Goal: Transaction & Acquisition: Purchase product/service

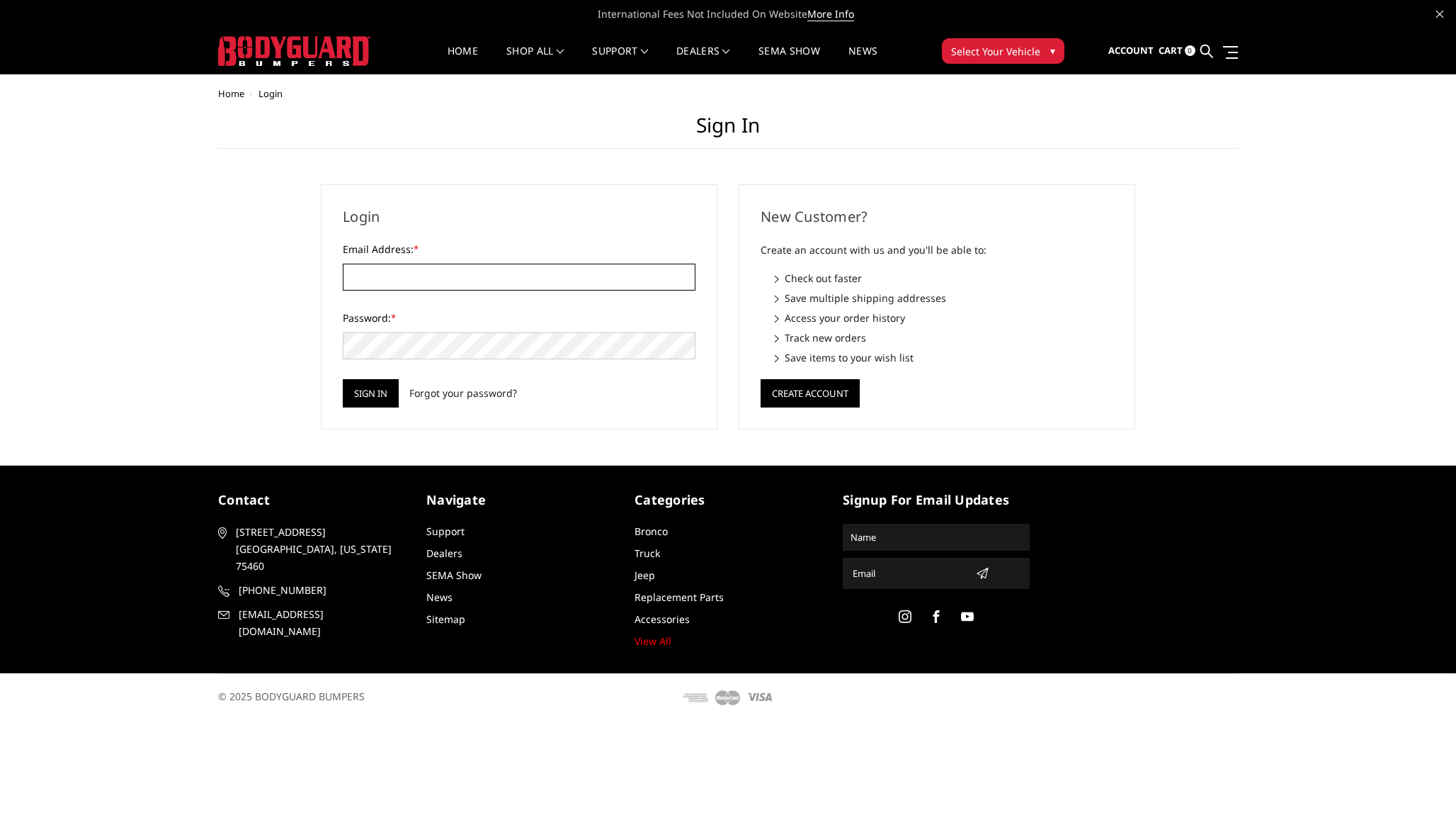
click at [448, 282] on input "Email Address: *" at bounding box center [519, 277] width 352 height 27
paste input "[EMAIL_ADDRESS][DOMAIN_NAME]"
type input "[EMAIL_ADDRESS][DOMAIN_NAME]"
click at [375, 397] on input "Sign in" at bounding box center [371, 393] width 56 height 29
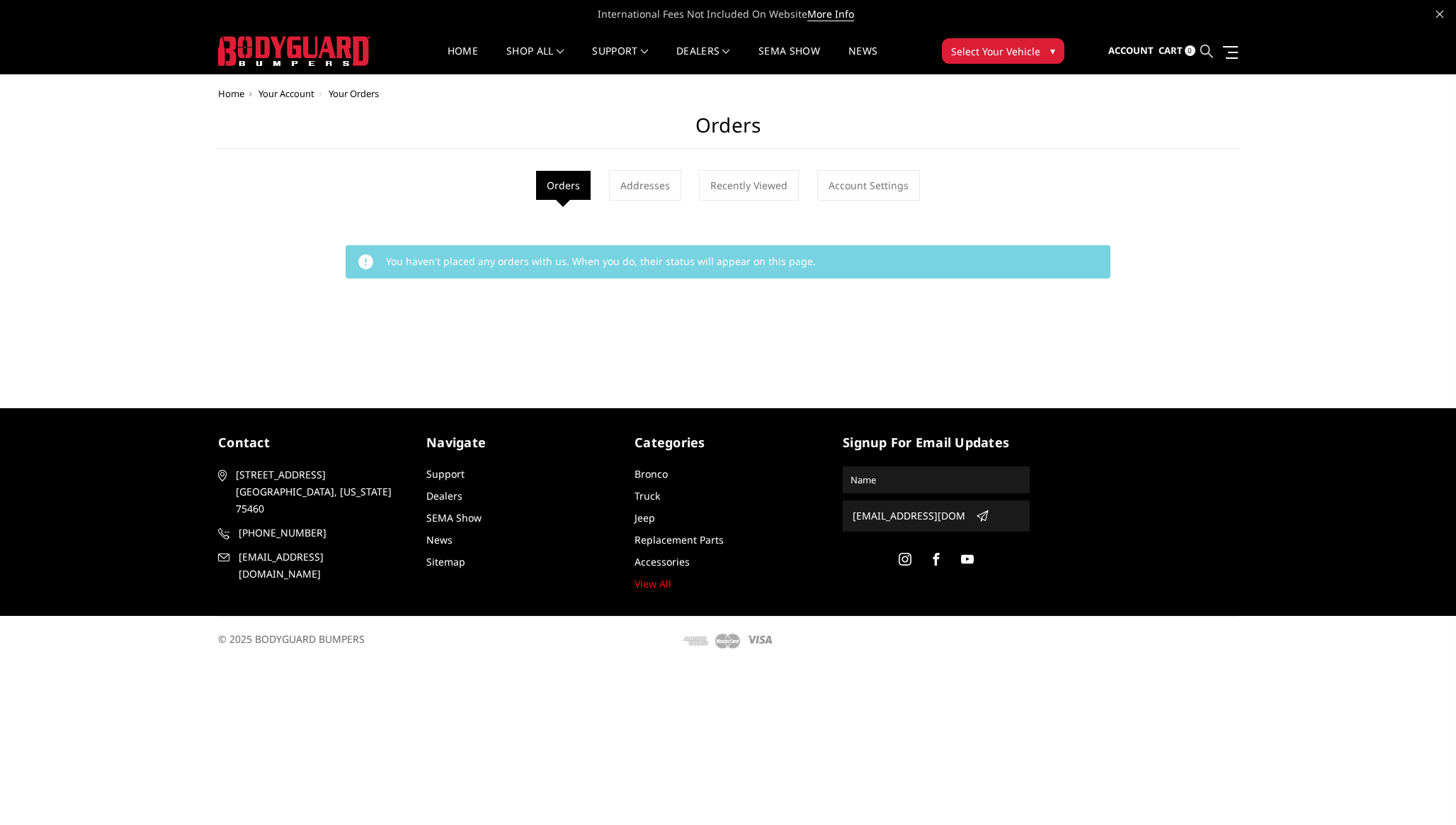
click at [1210, 51] on icon at bounding box center [1207, 51] width 13 height 13
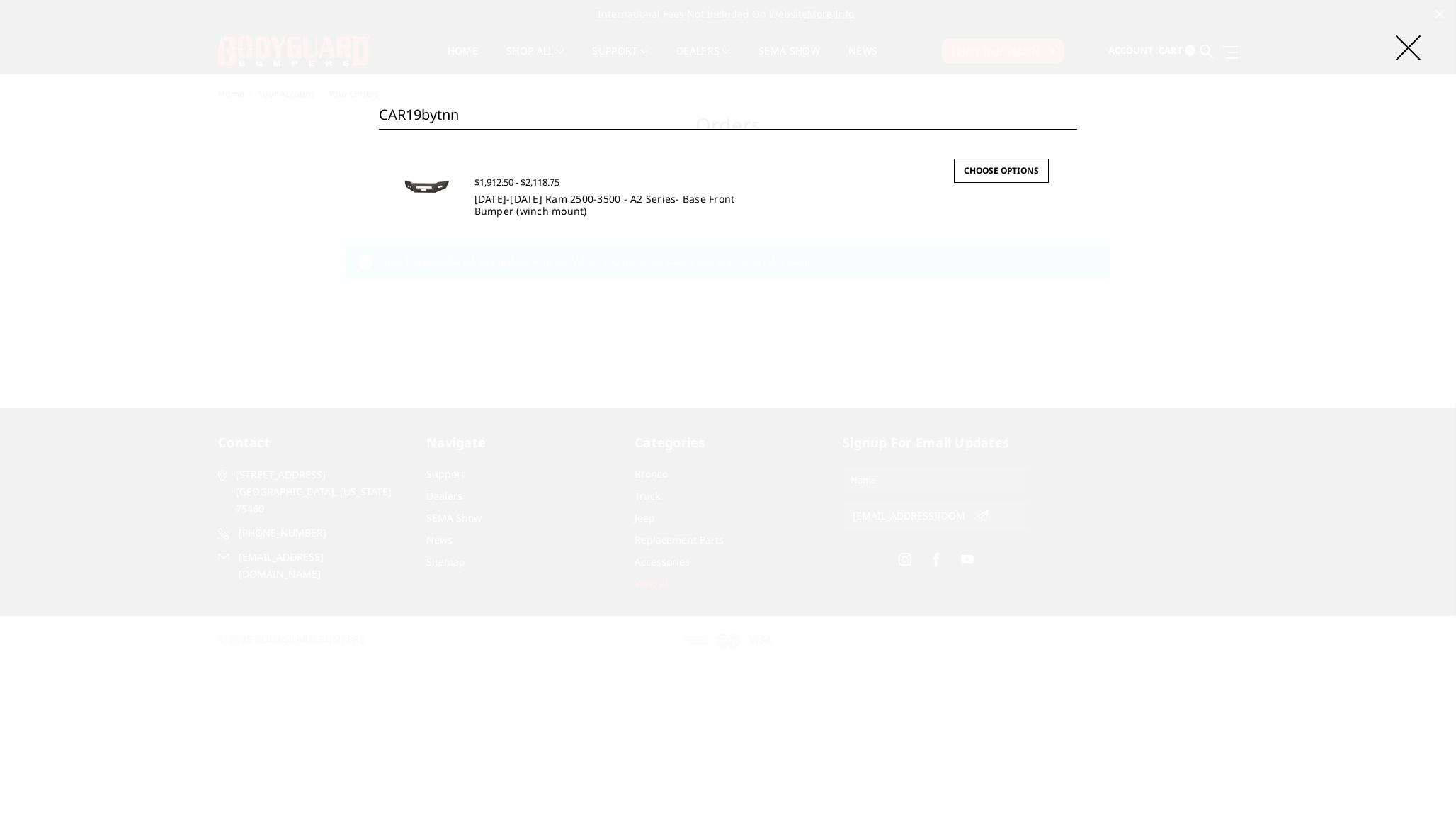
type input "CAR19bytnn"
click at [526, 204] on link "[DATE]-[DATE] Ram 2500-3500 - A2 Series- Base Front Bumper (winch mount)" at bounding box center [605, 205] width 260 height 25
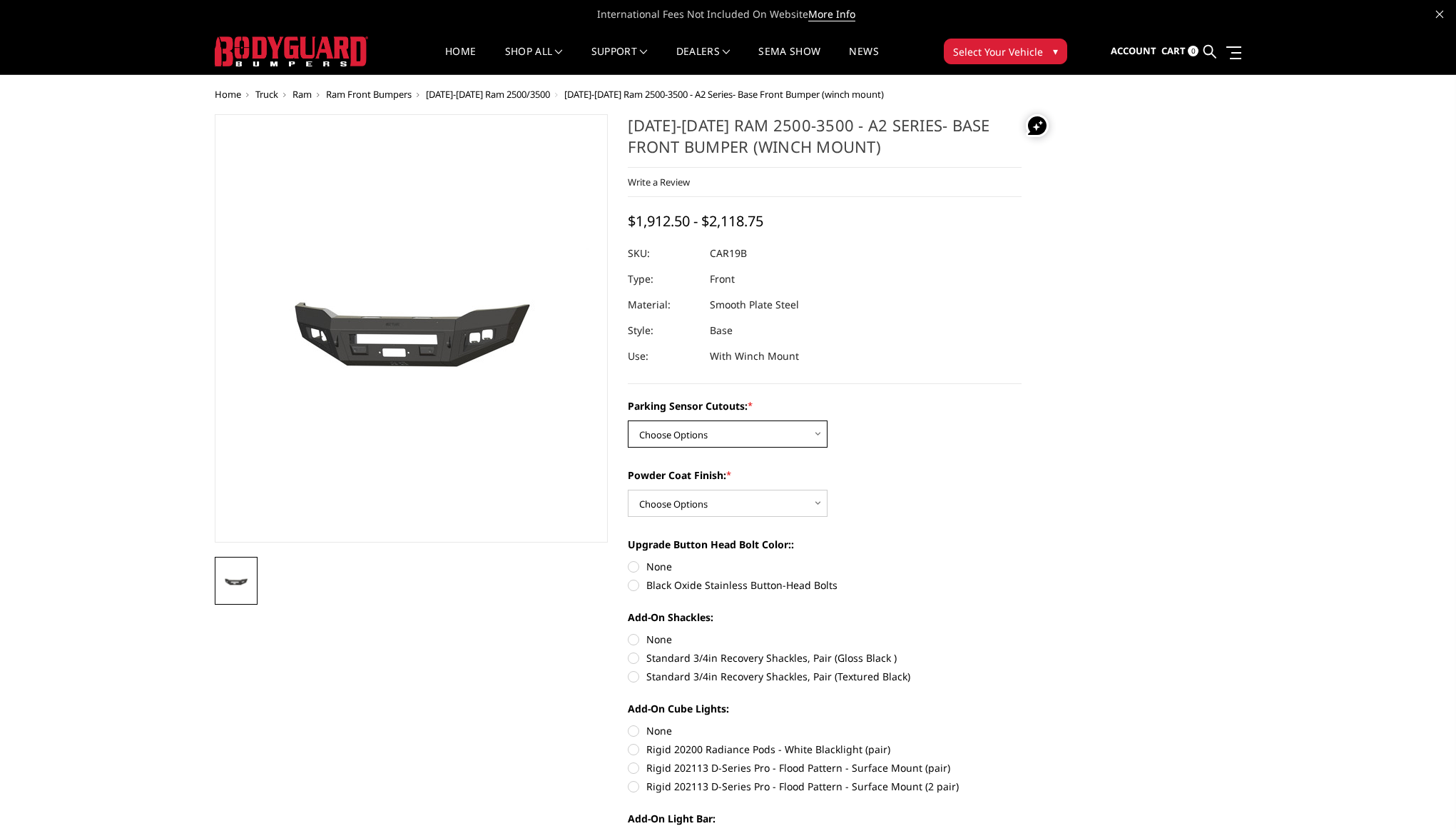
click at [735, 428] on select "Choose Options No - Without Parking Sensor Cutouts Yes - With Parking Sensor Cu…" at bounding box center [728, 434] width 200 height 27
select select "2014"
click at [628, 421] on select "Choose Options No - Without Parking Sensor Cutouts Yes - With Parking Sensor Cu…" at bounding box center [728, 434] width 200 height 27
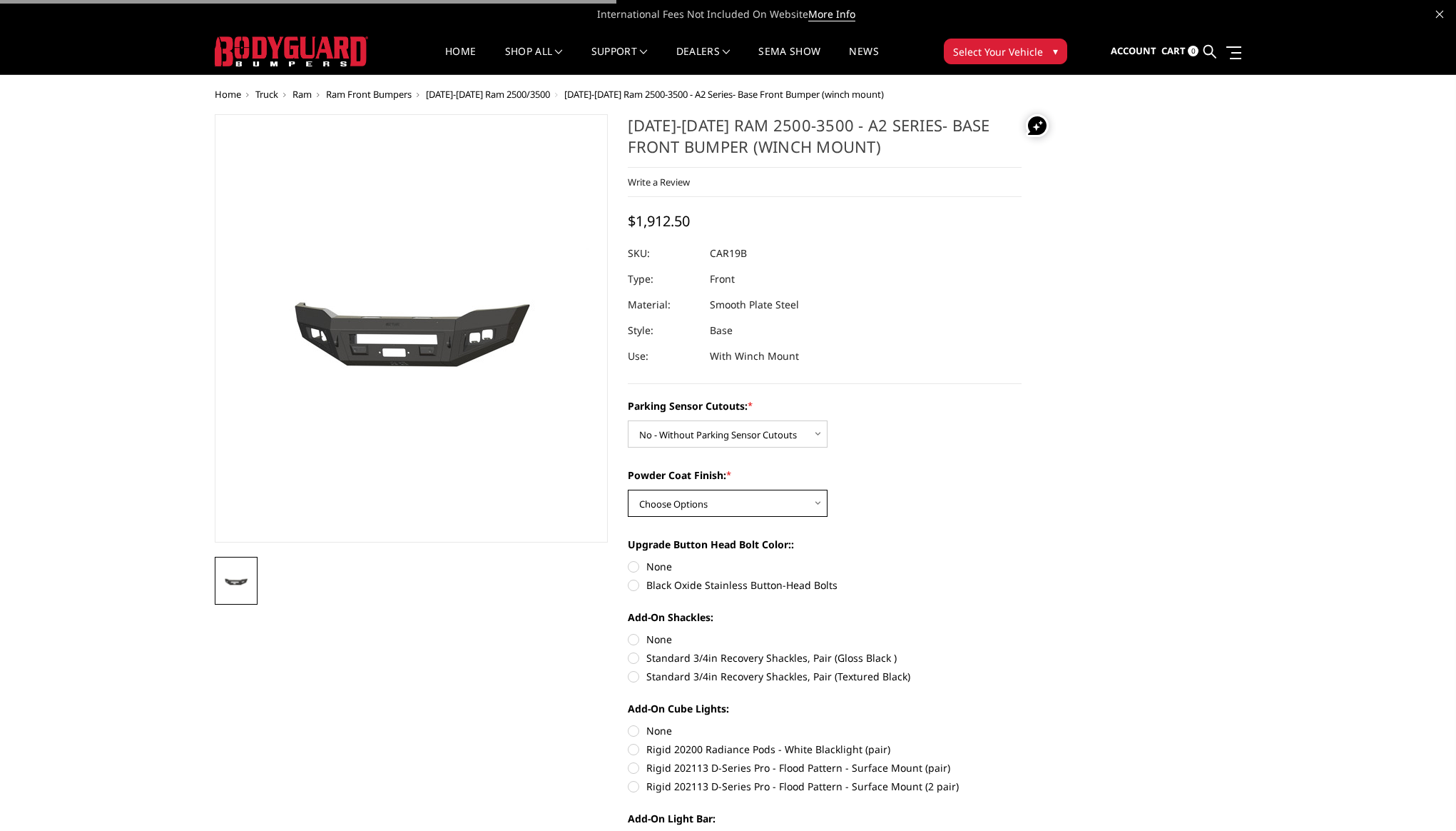
click at [759, 505] on select "Choose Options Bare Metal Textured Black Powder Coat" at bounding box center [728, 503] width 200 height 27
click at [628, 490] on select "Choose Options Bare Metal Textured Black Powder Coat" at bounding box center [728, 503] width 200 height 27
click at [759, 513] on select "Choose Options Bare Metal Textured Black Powder Coat" at bounding box center [728, 503] width 200 height 27
select select "2017"
click at [628, 490] on select "Choose Options Bare Metal Textured Black Powder Coat" at bounding box center [728, 503] width 200 height 27
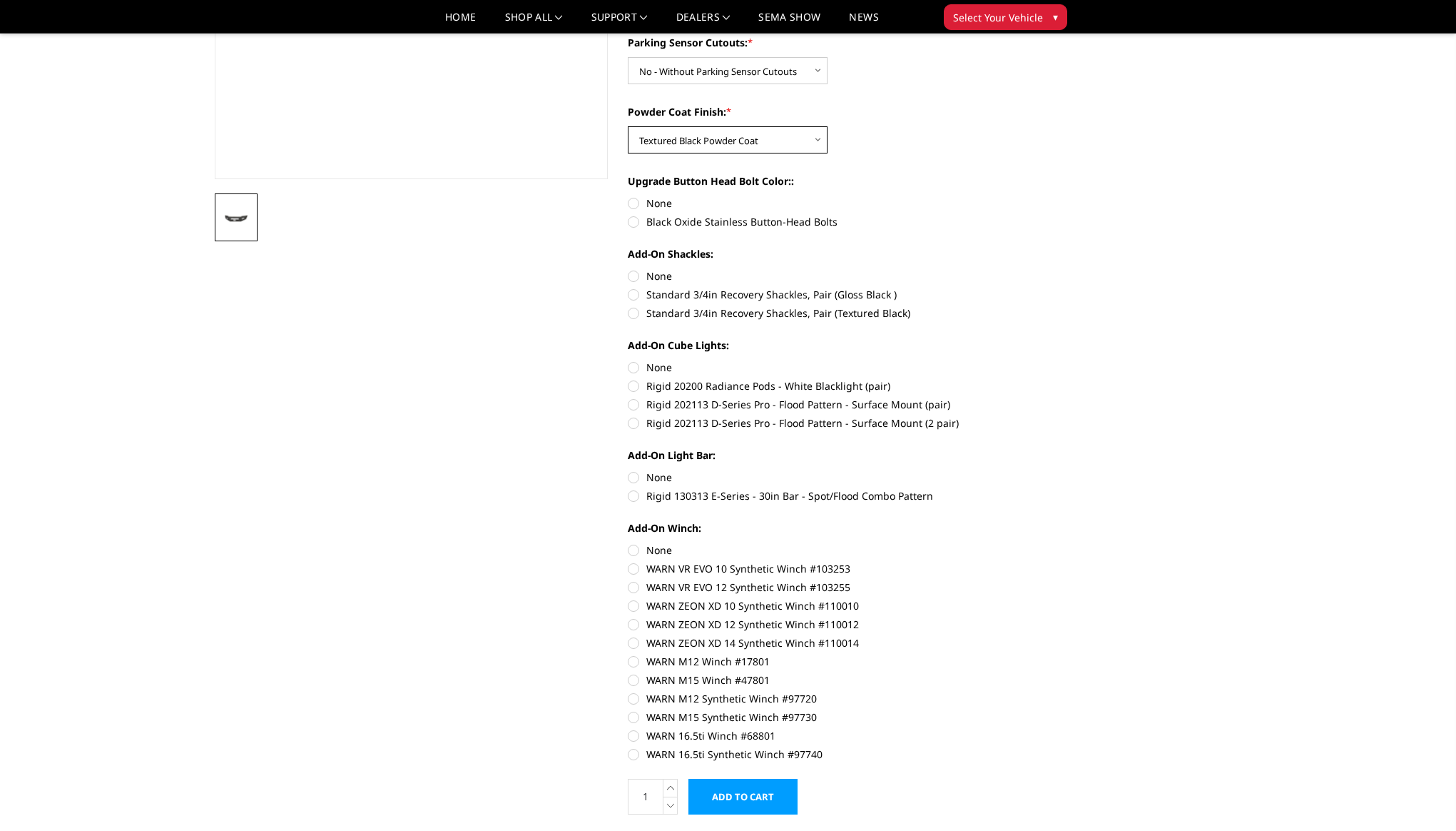
scroll to position [348, 0]
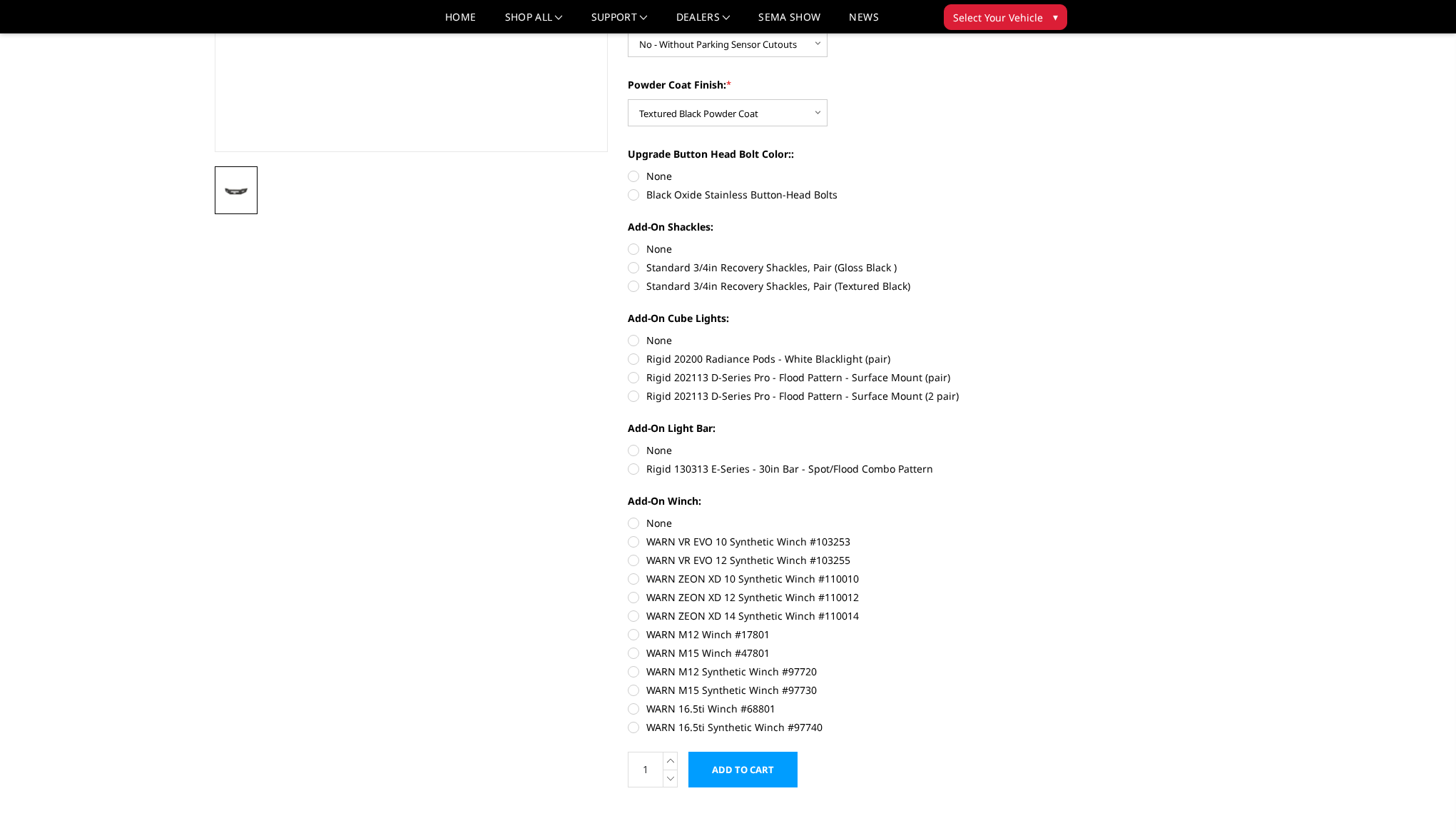
click at [750, 762] on input "Add to Cart" at bounding box center [743, 770] width 109 height 36
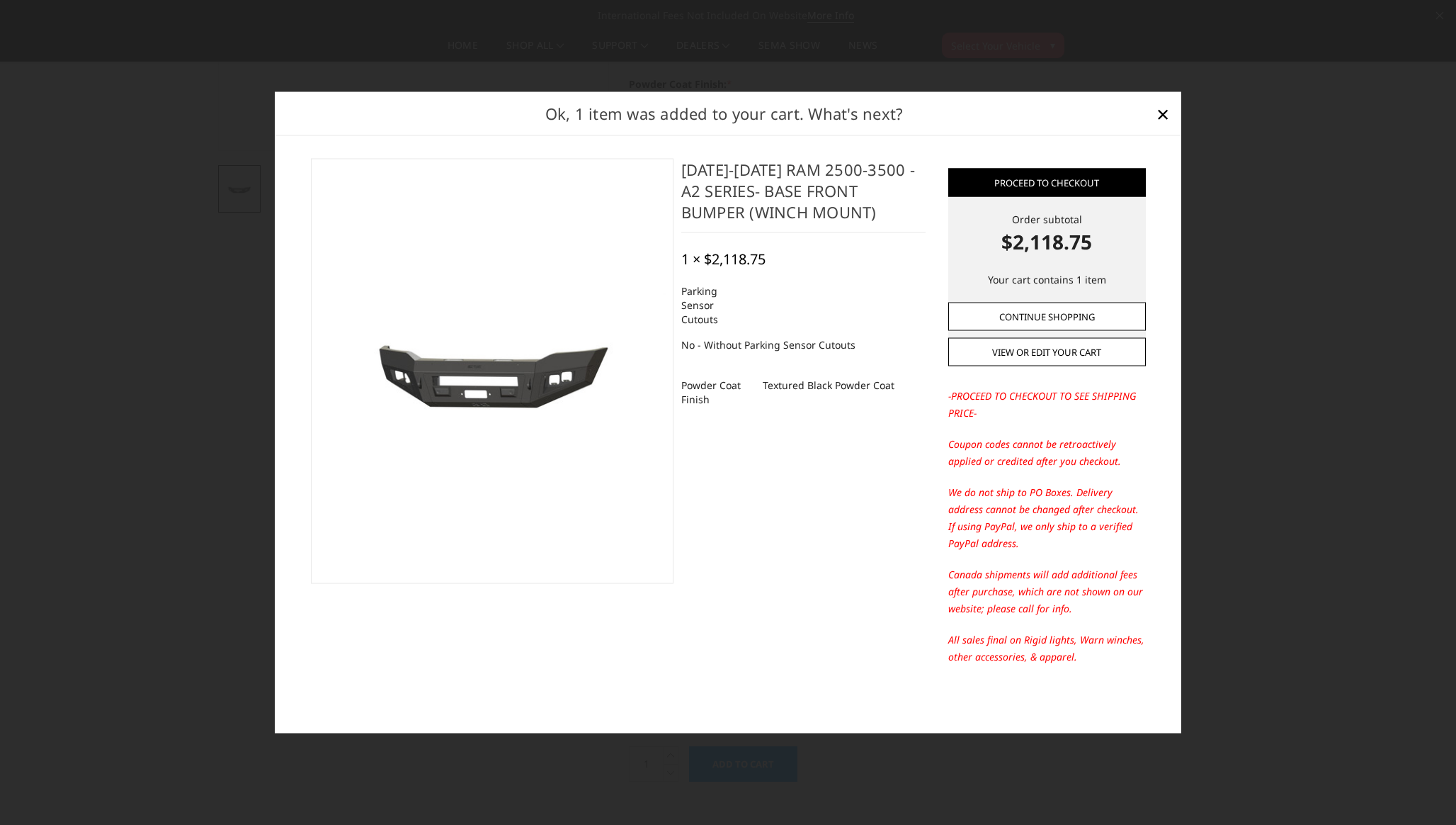
click at [1034, 320] on link "Continue Shopping" at bounding box center [1047, 316] width 198 height 29
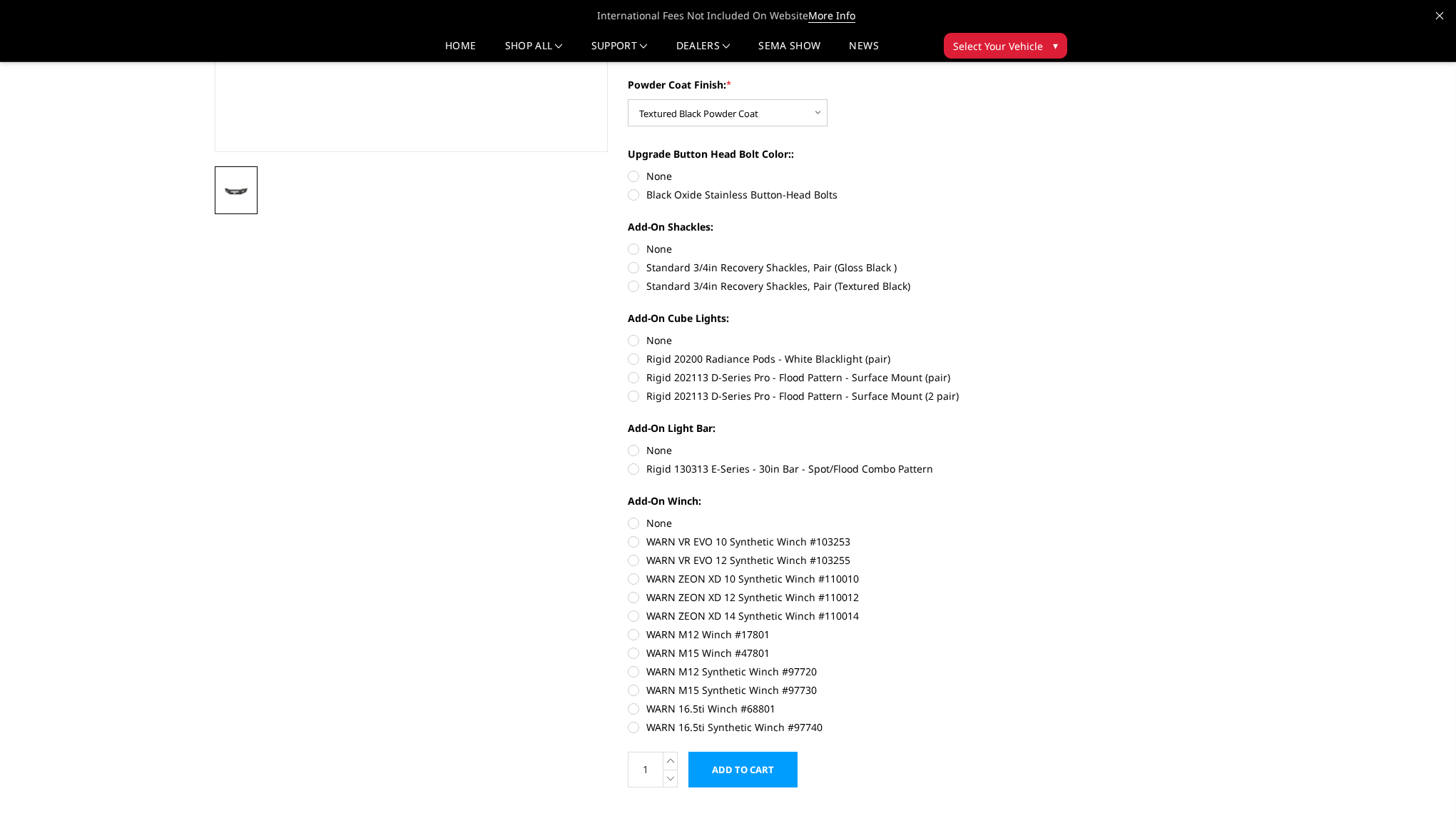
scroll to position [0, 0]
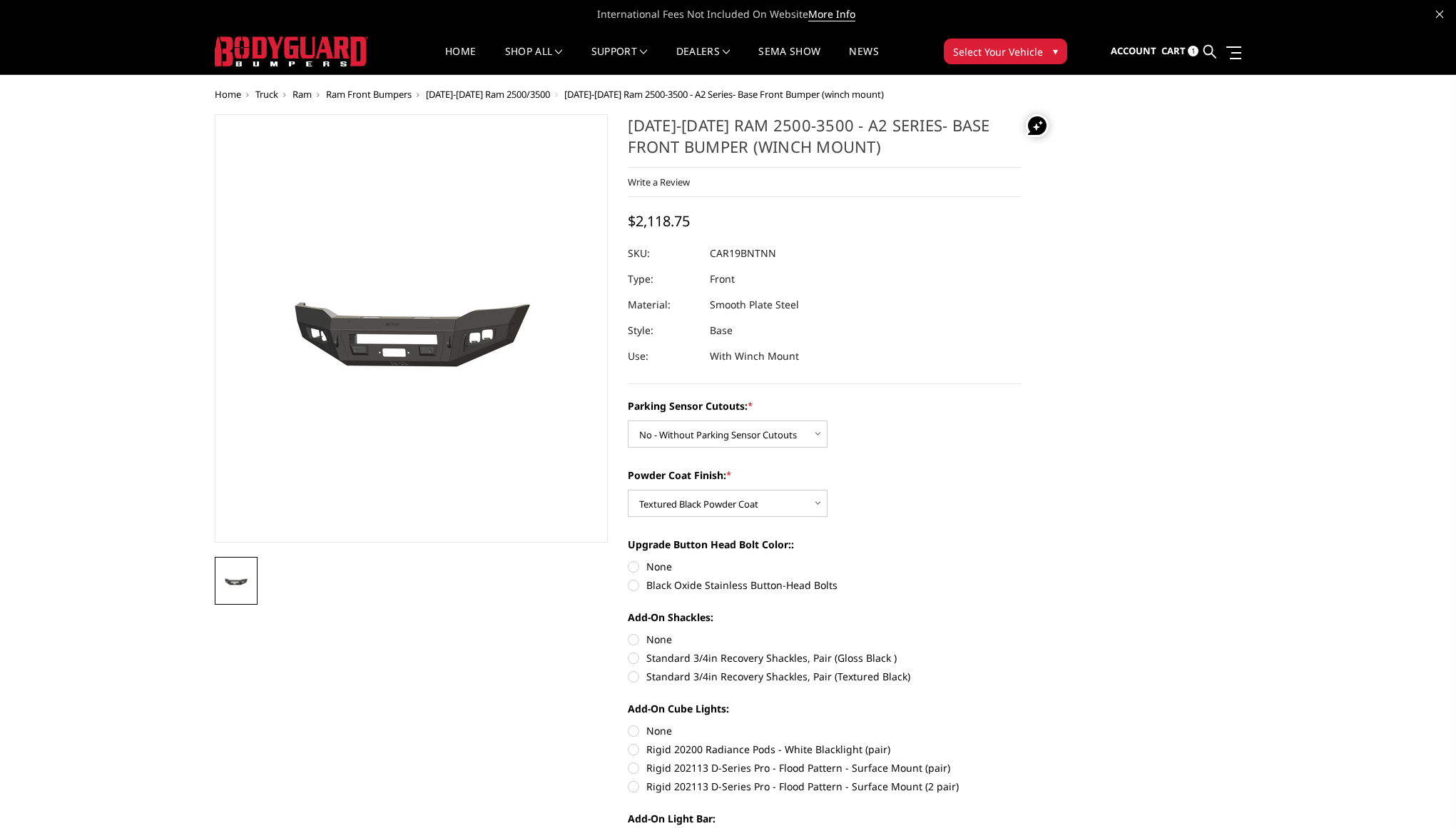
click at [1187, 52] on link "Cart 1" at bounding box center [1179, 51] width 37 height 38
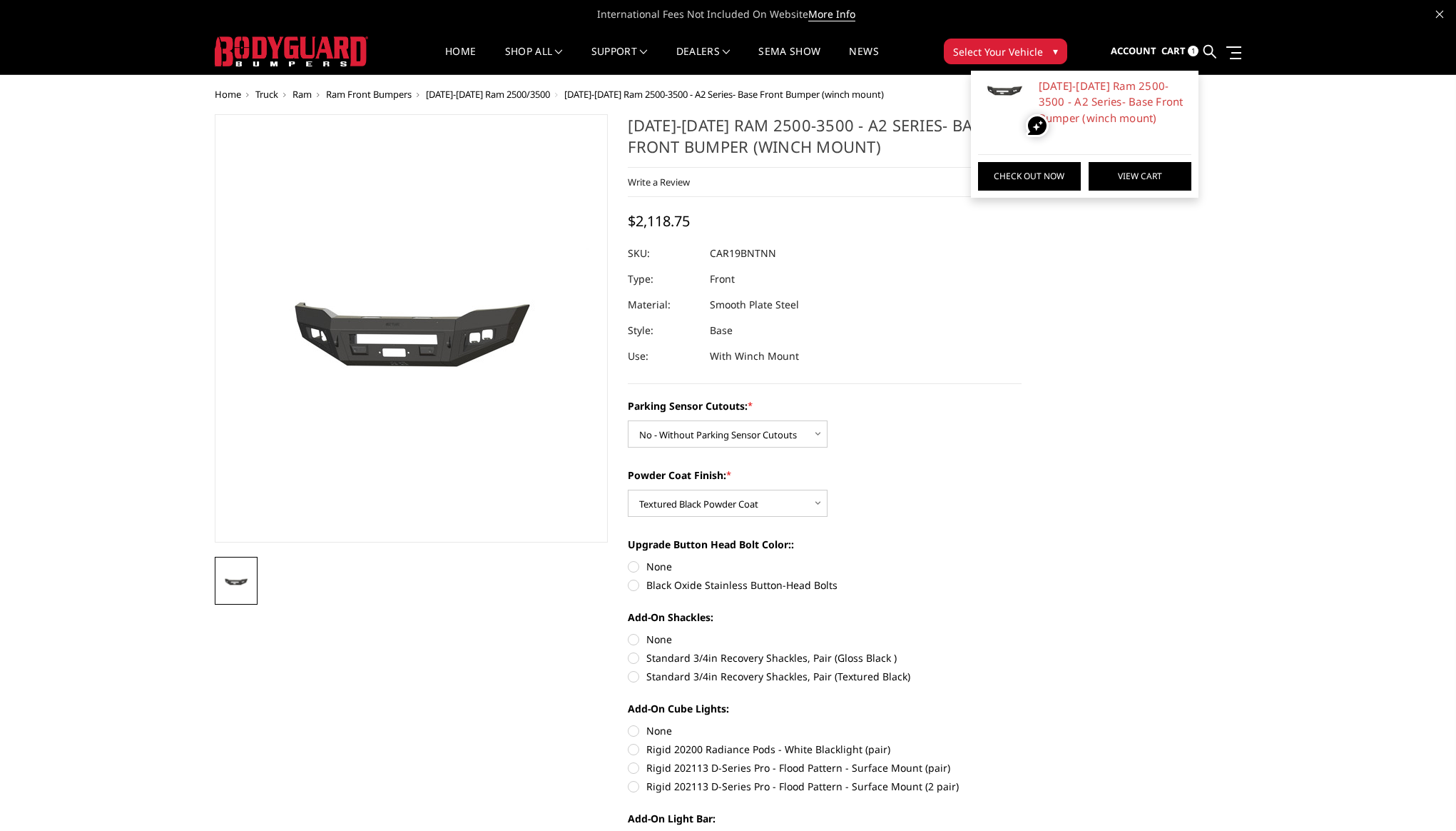
click at [1123, 174] on link "View Cart" at bounding box center [1139, 176] width 103 height 29
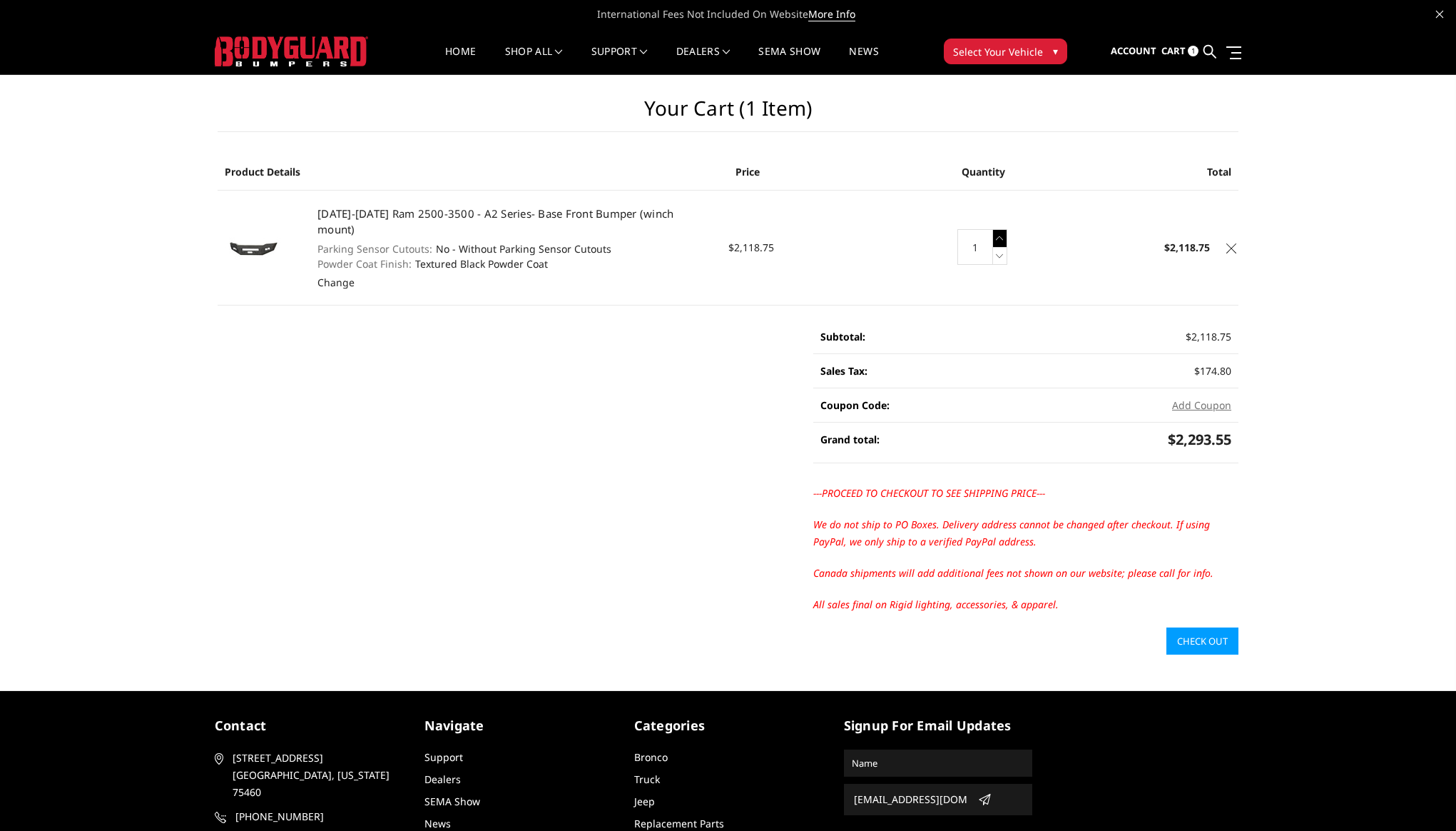
click at [998, 231] on icon at bounding box center [1000, 238] width 14 height 18
click at [551, 255] on link "Dealer Promotional Items" at bounding box center [572, 258] width 152 height 27
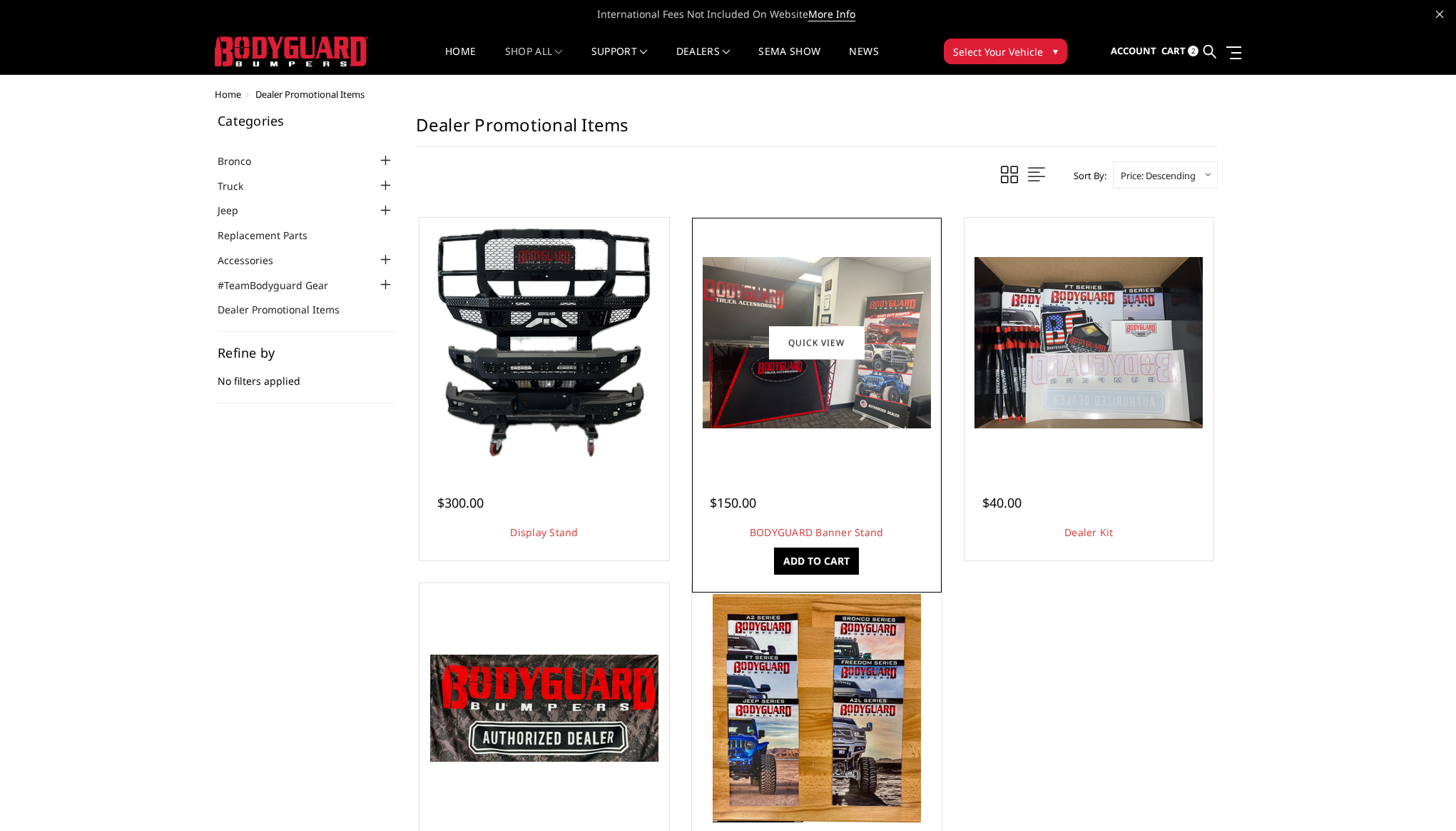
scroll to position [1, 0]
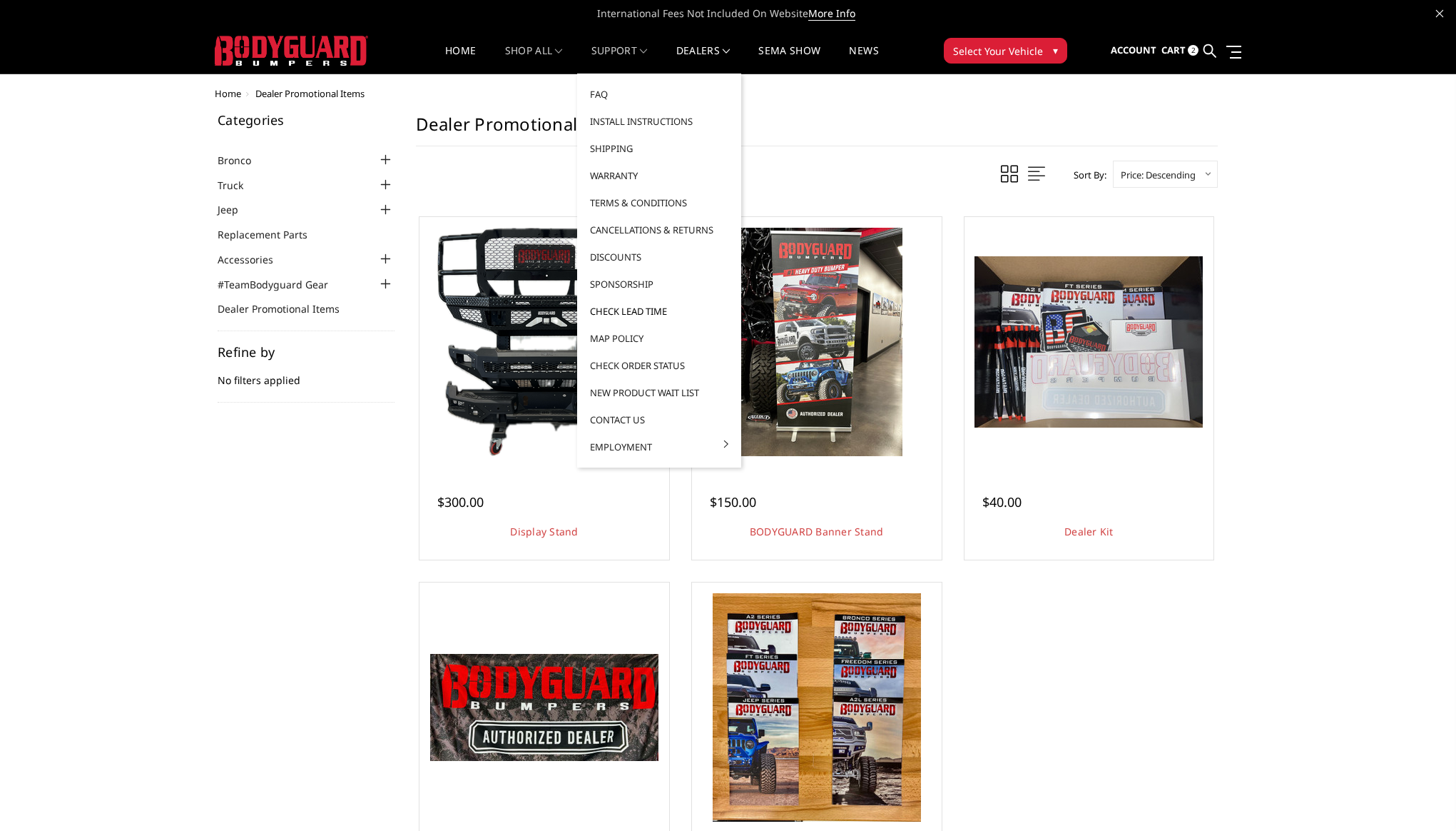
click at [650, 311] on link "Check Lead Time" at bounding box center [659, 311] width 152 height 27
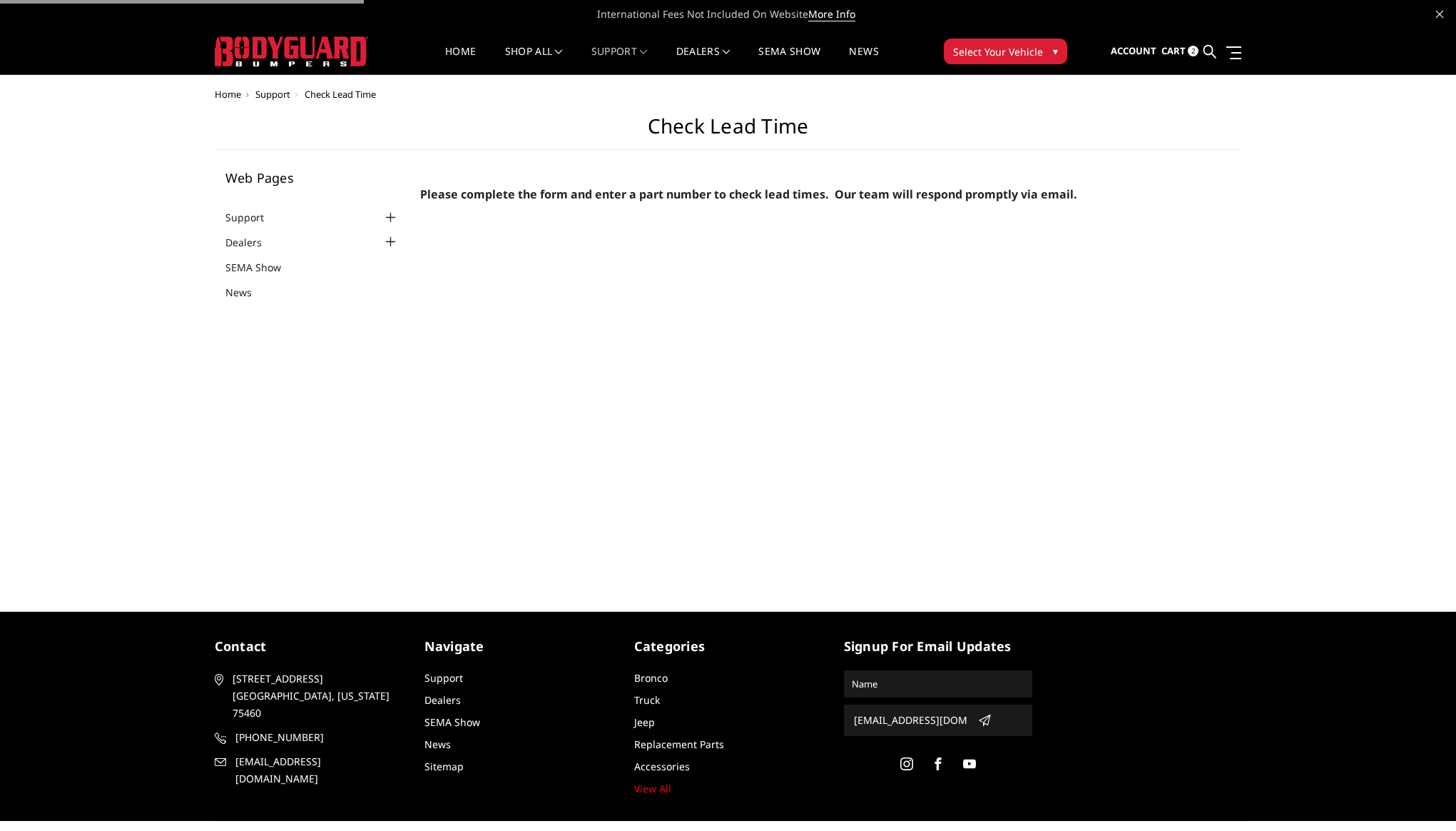
select select "US"
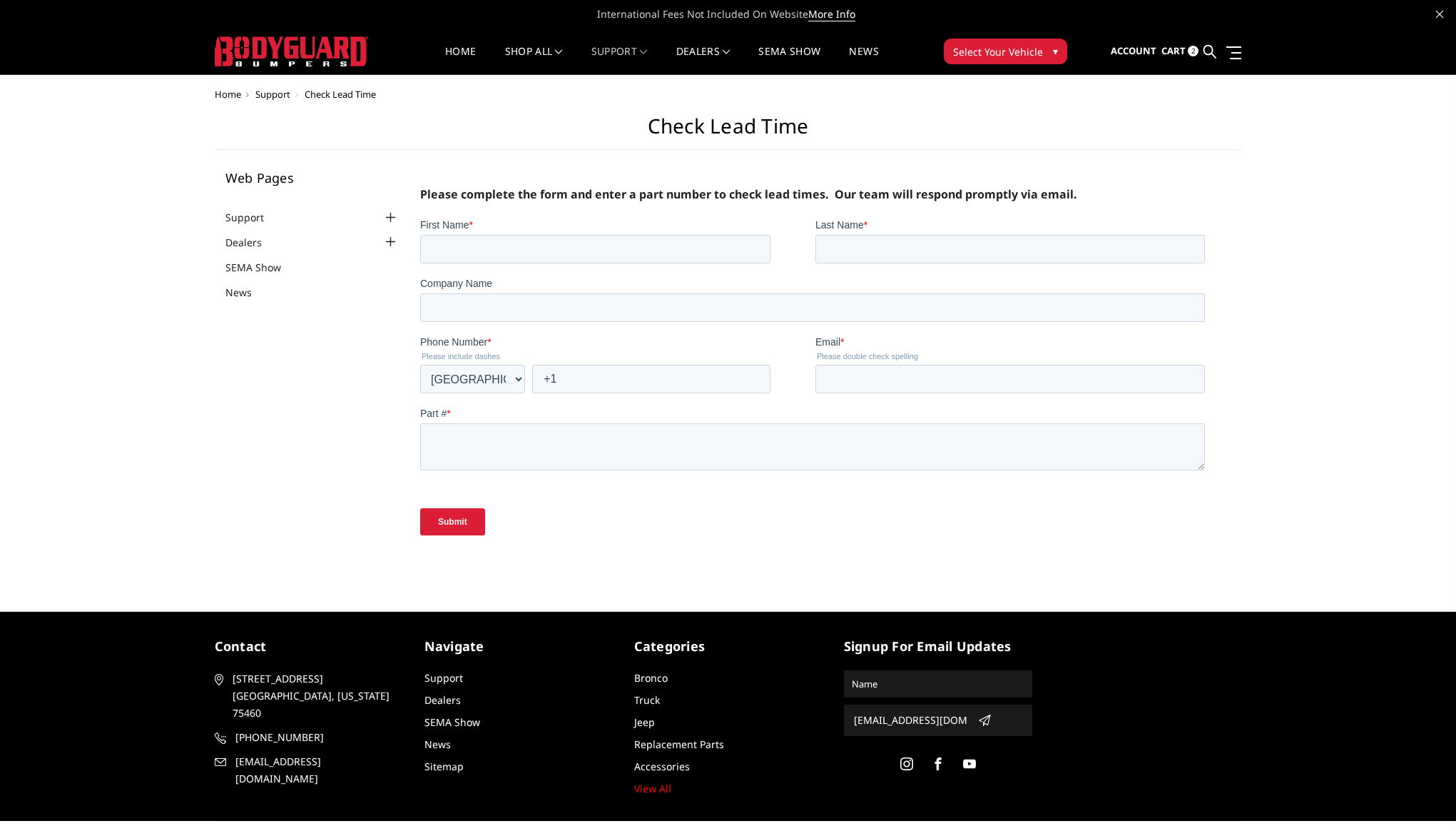
click at [392, 242] on div at bounding box center [390, 242] width 17 height 17
click at [392, 212] on div at bounding box center [390, 218] width 17 height 17
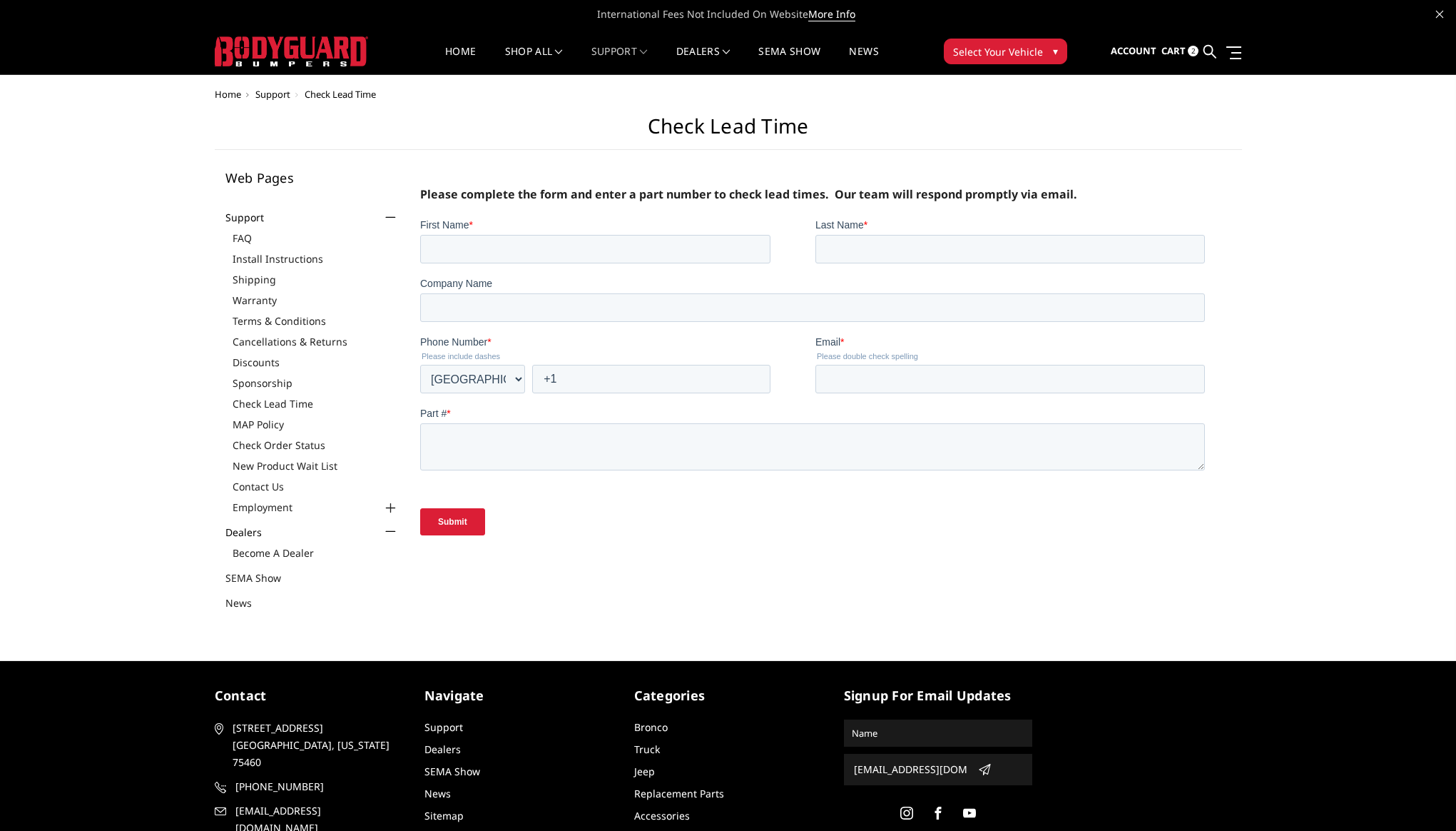
click at [392, 213] on div at bounding box center [390, 218] width 17 height 17
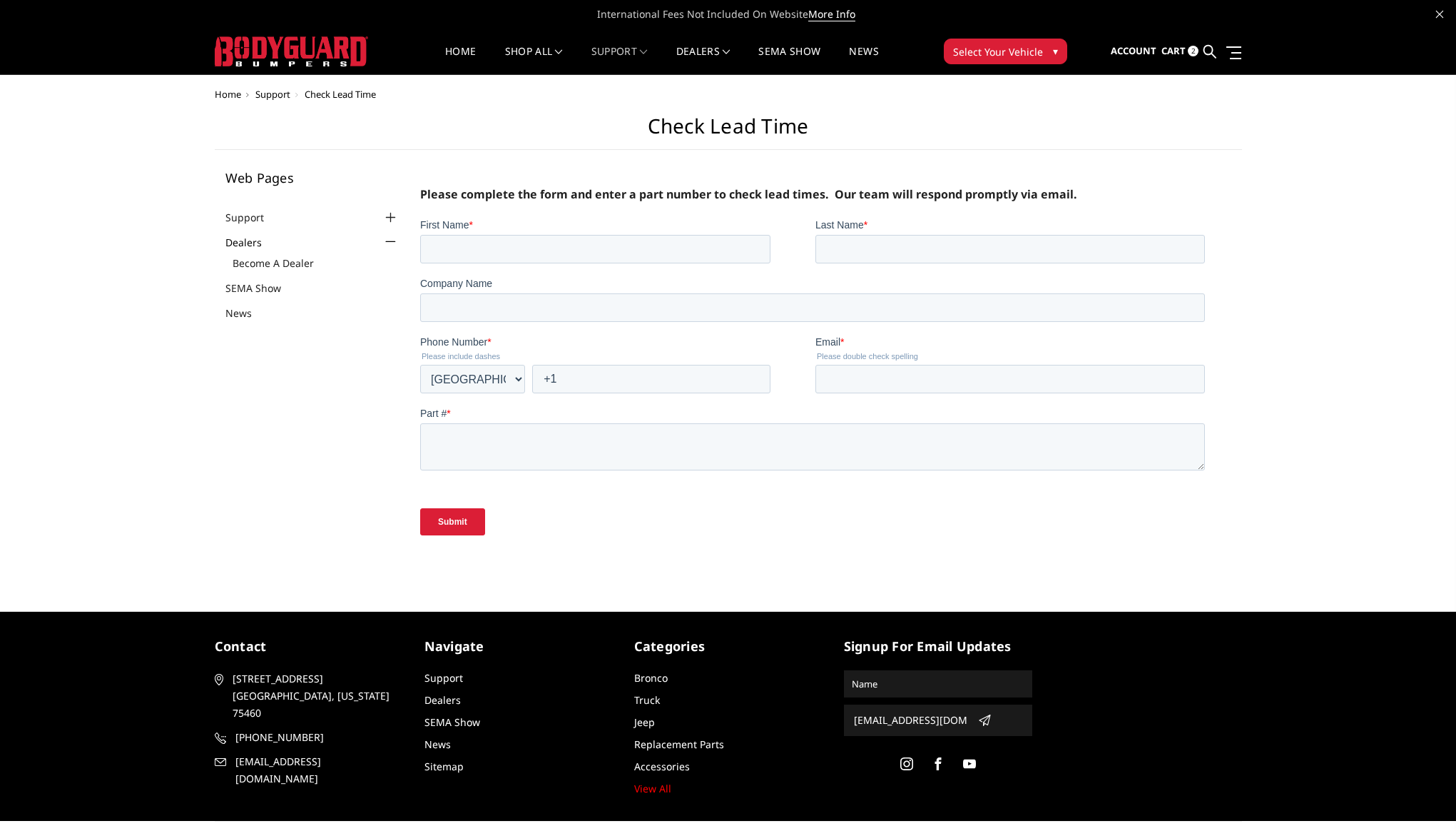
click at [388, 243] on div at bounding box center [390, 242] width 17 height 17
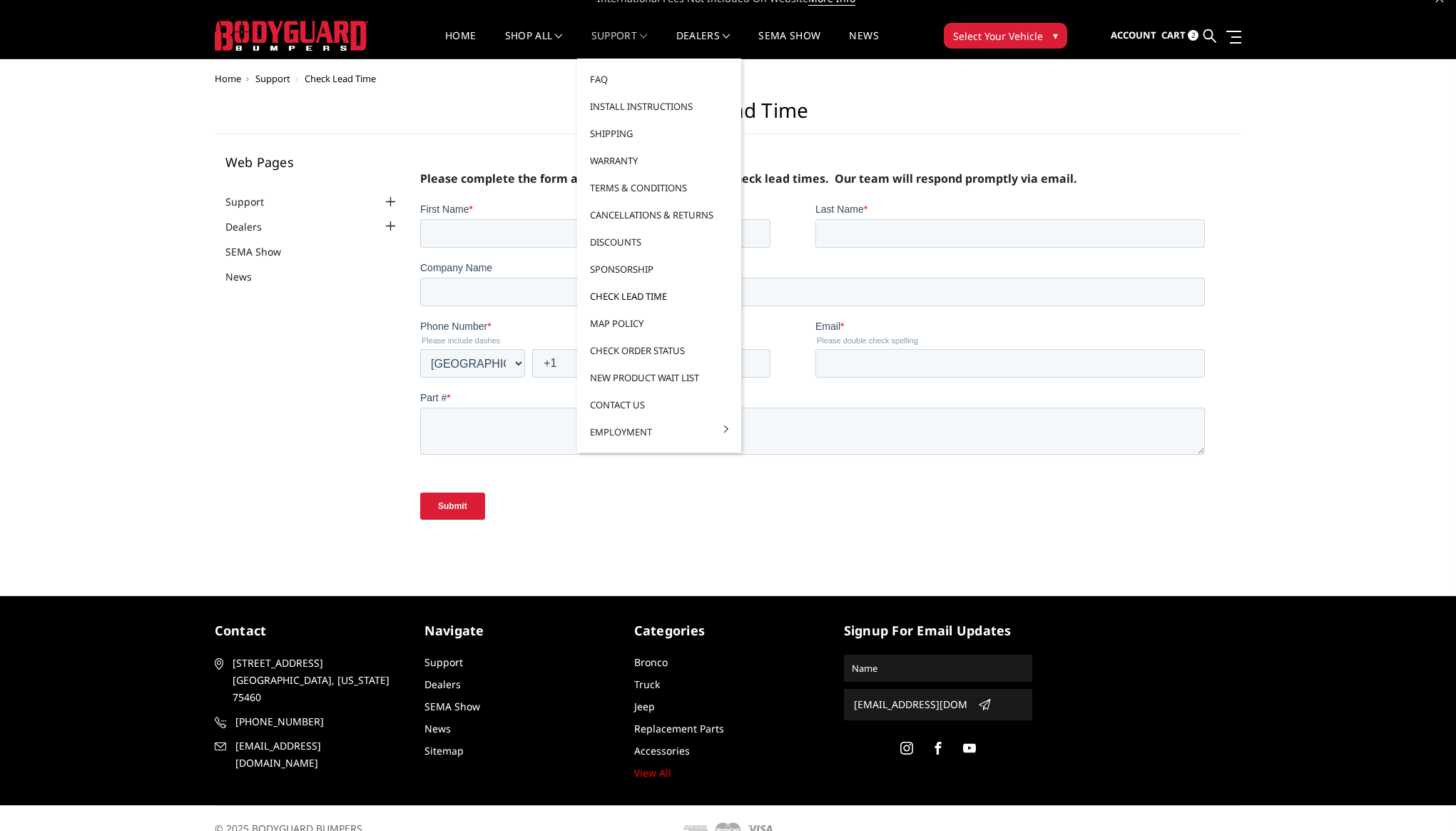
click at [638, 296] on link "Check Lead Time" at bounding box center [659, 296] width 152 height 27
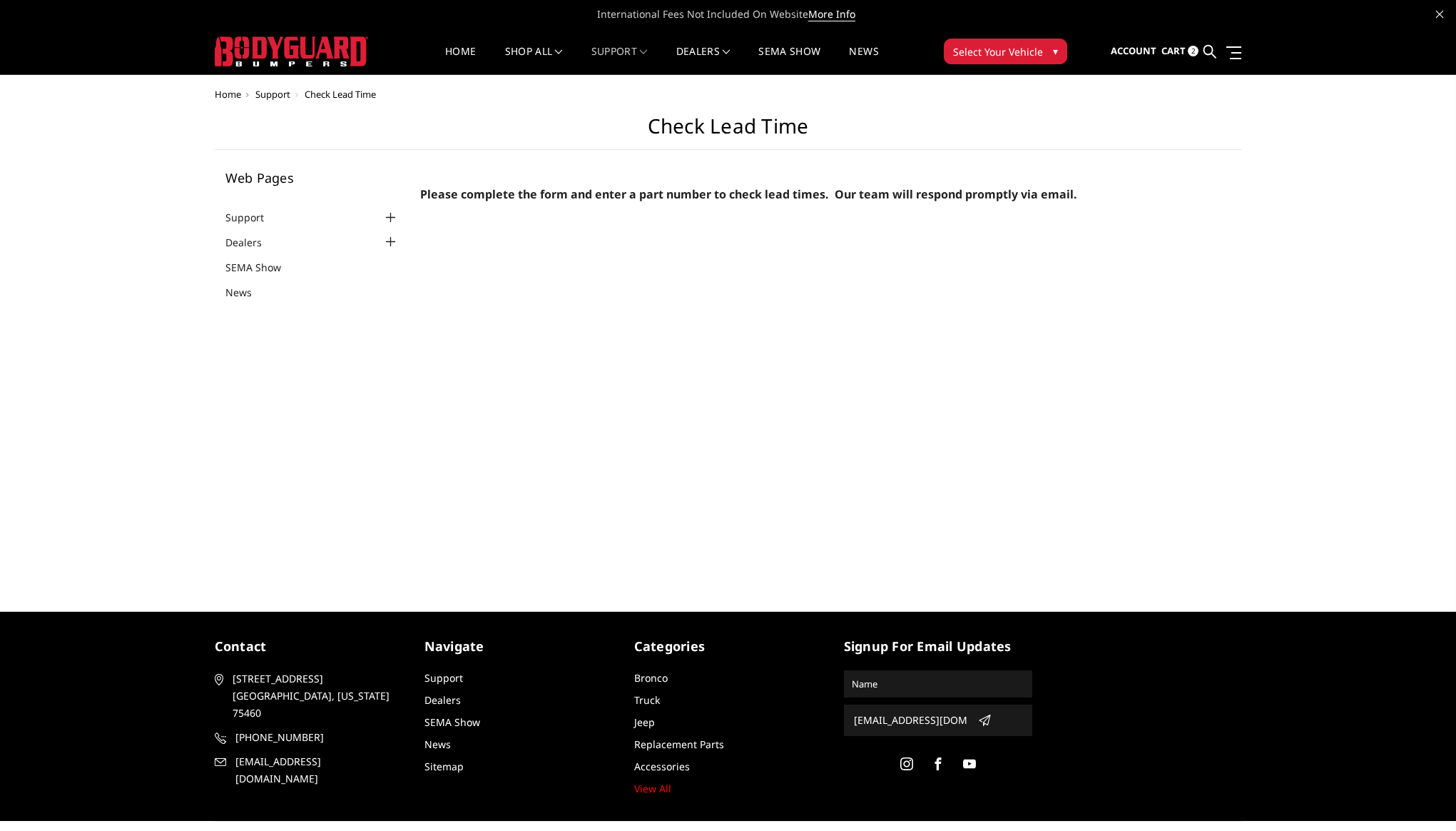
select select "US"
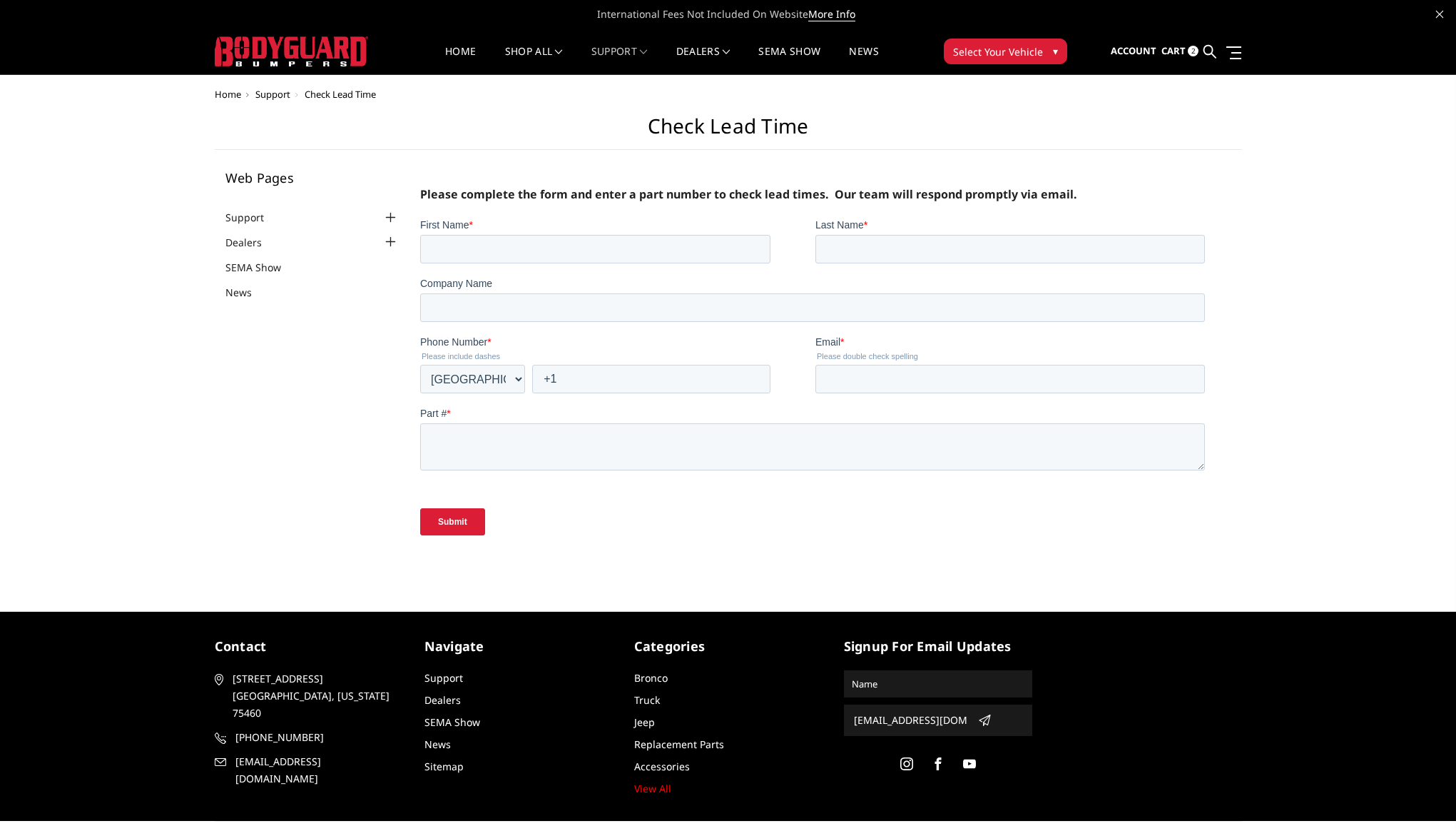
click at [1162, 51] on span "Cart" at bounding box center [1173, 50] width 24 height 13
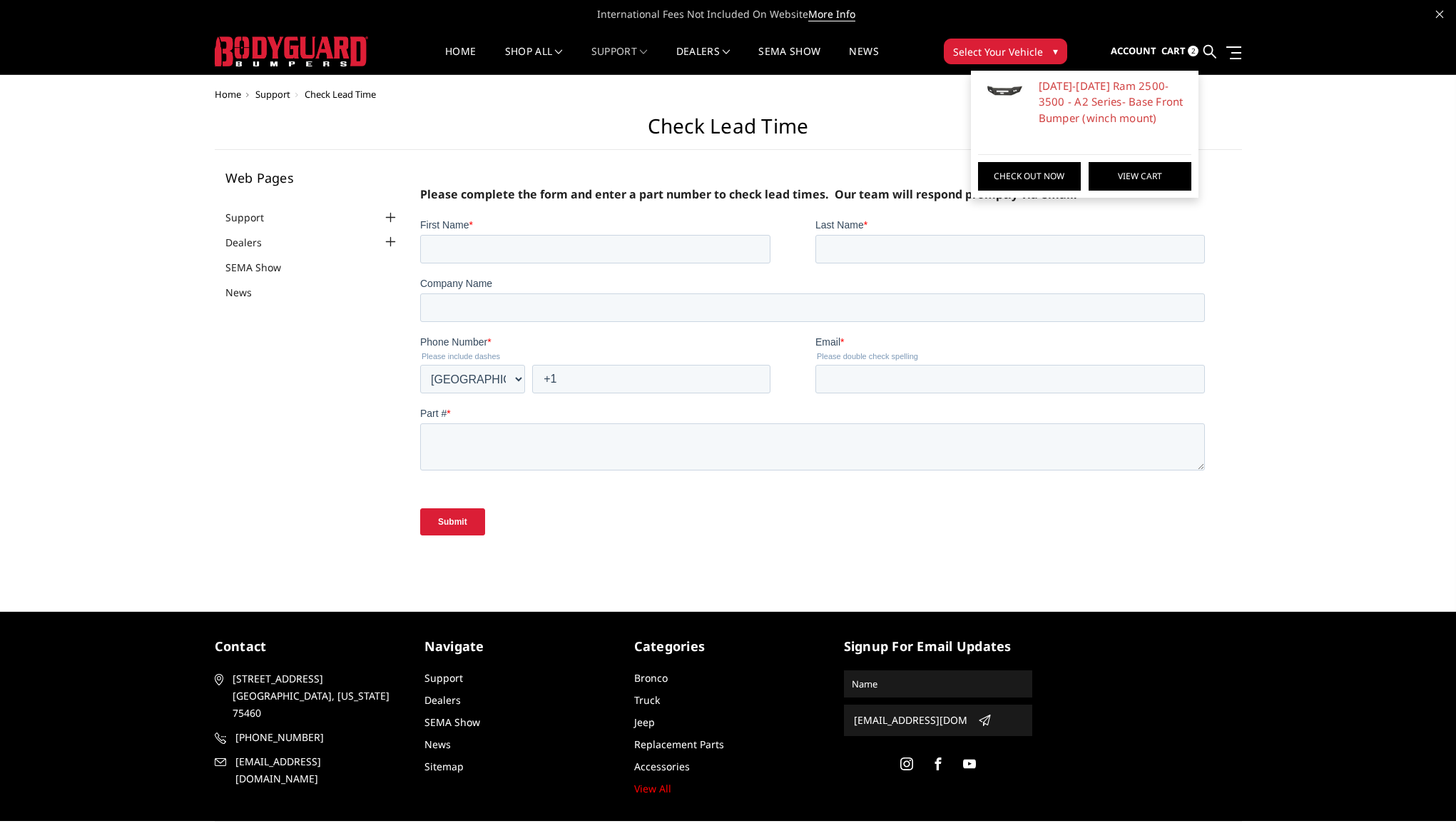
click at [1137, 188] on link "View Cart" at bounding box center [1139, 176] width 103 height 29
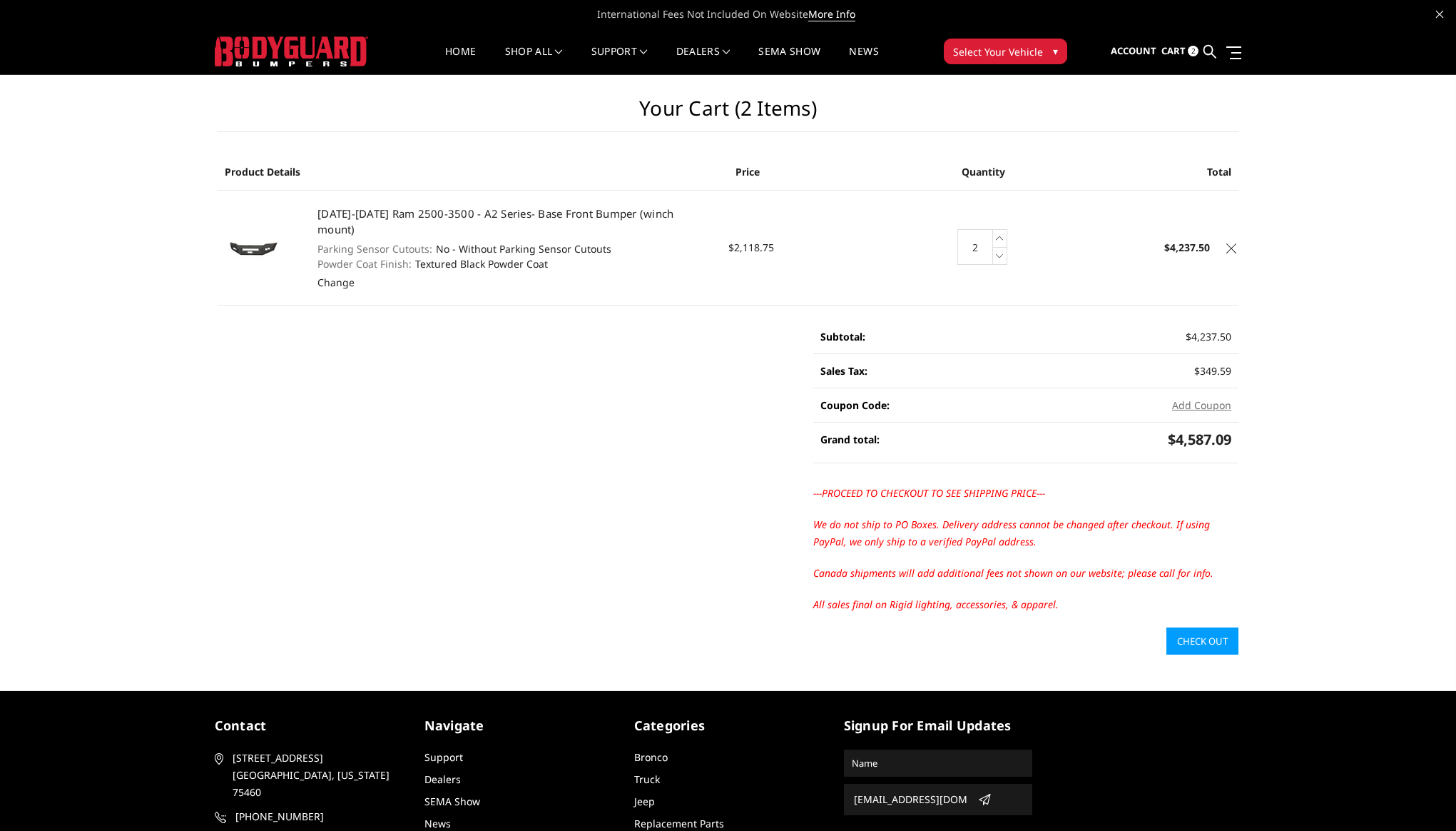
click at [1214, 633] on link "Check out" at bounding box center [1202, 641] width 72 height 27
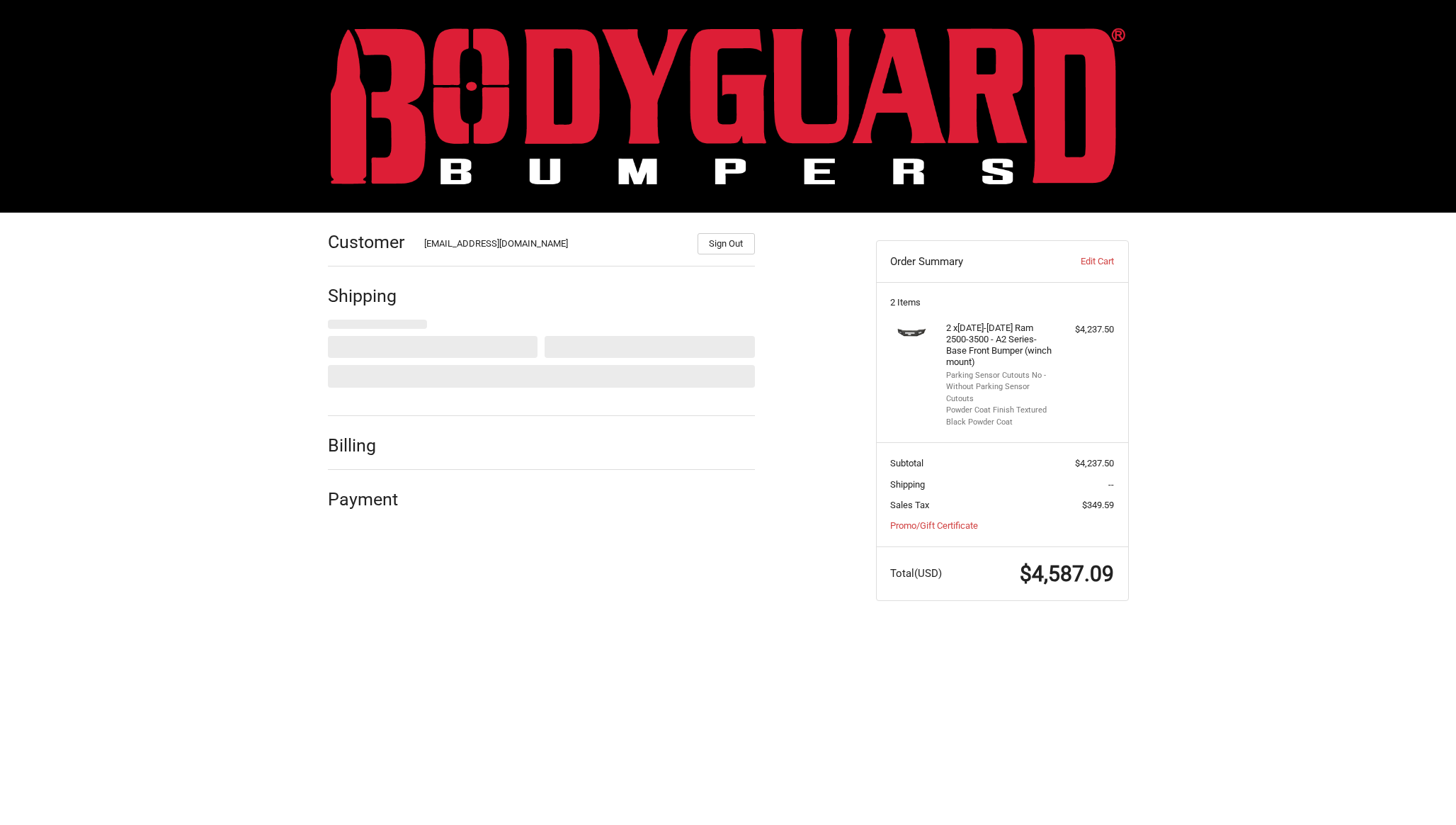
select select "US"
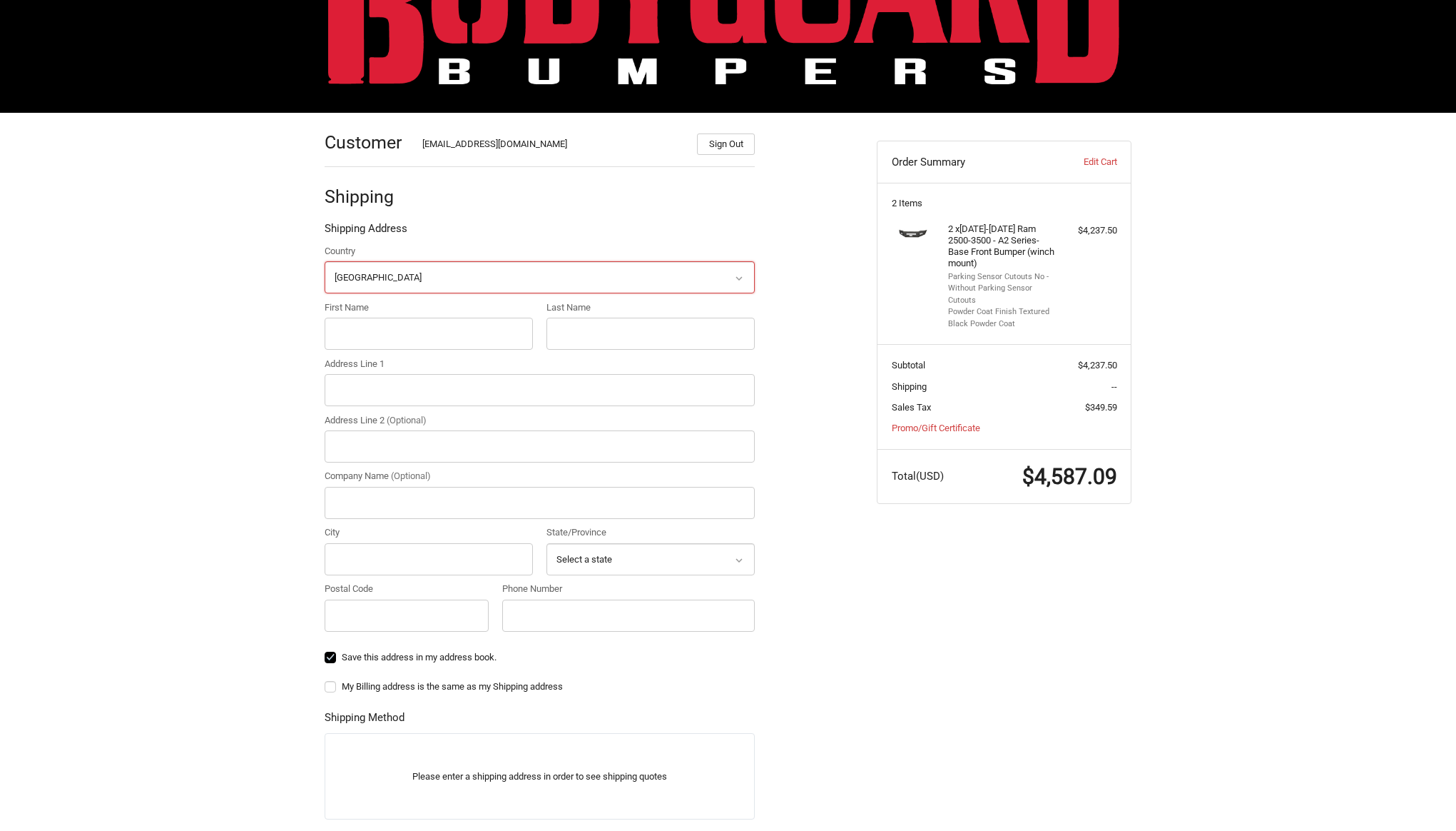
scroll to position [102, 0]
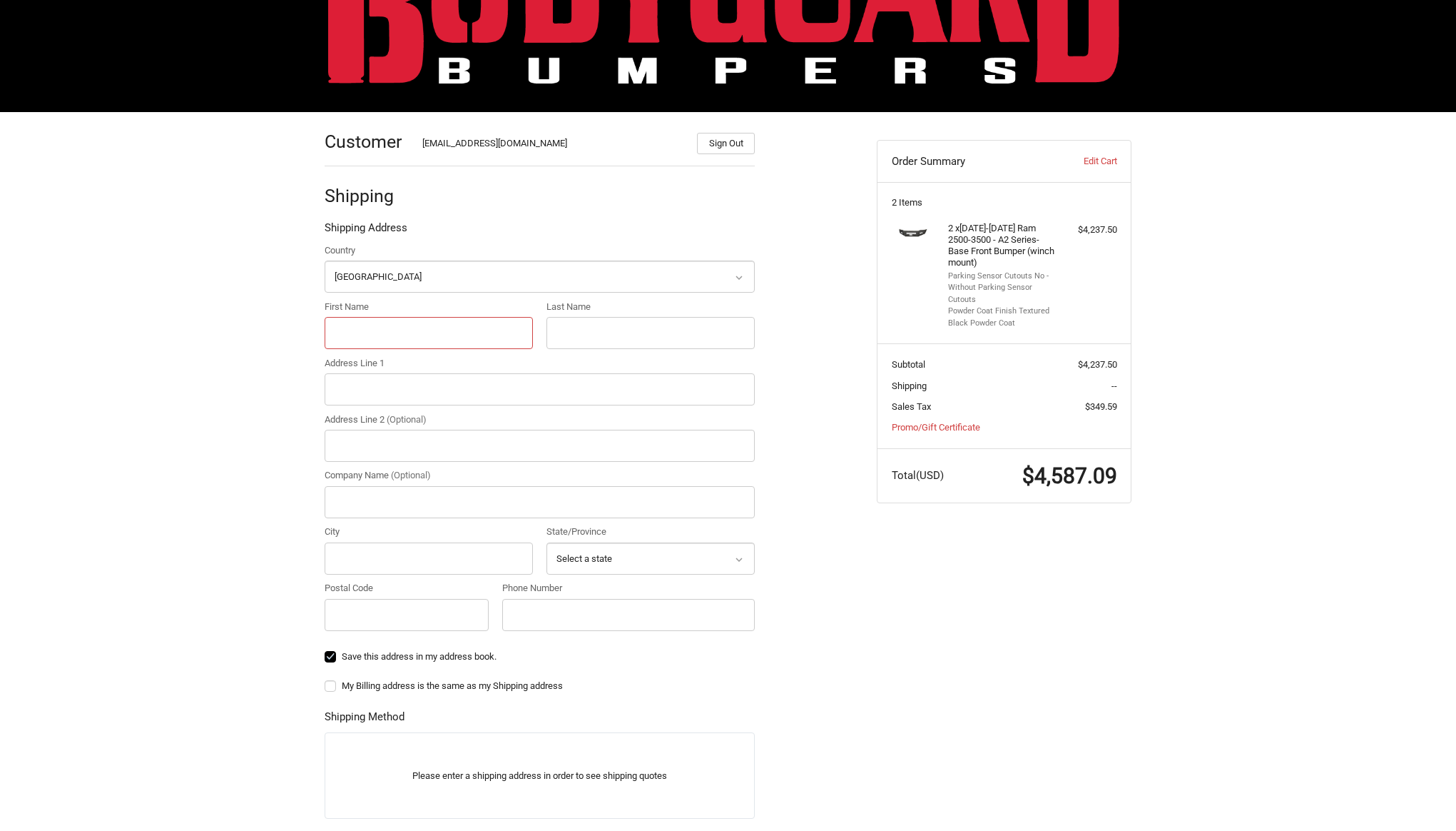
click at [437, 341] on input "First Name" at bounding box center [428, 333] width 208 height 32
type input "[PERSON_NAME]"
type input "Hom"
click at [413, 395] on input "Address Line 1" at bounding box center [539, 389] width 430 height 32
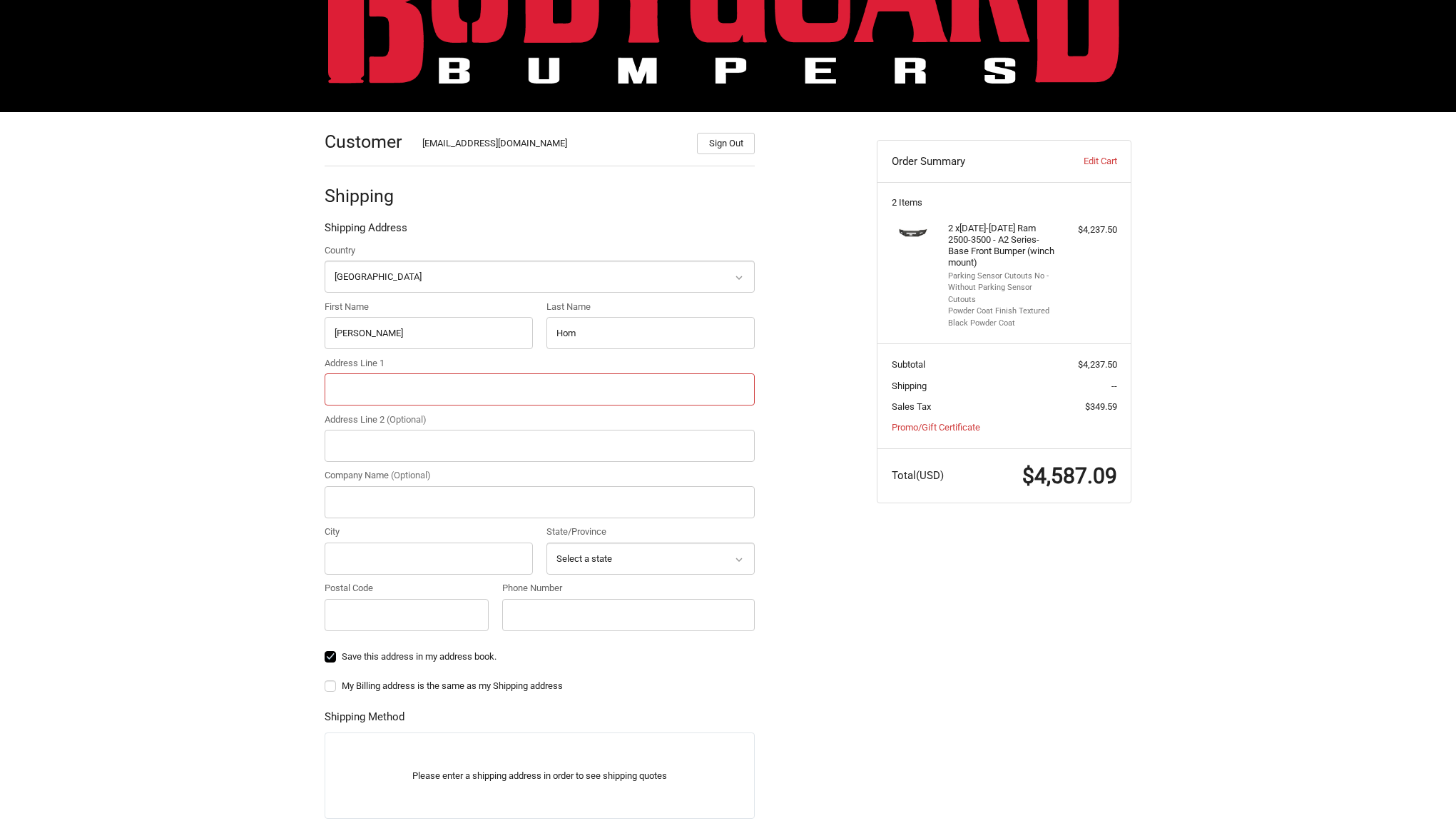
paste input "[STREET_ADDRESS]"
type input "[STREET_ADDRESS]"
click at [380, 550] on input "City" at bounding box center [428, 559] width 208 height 32
type input "Placentia"
click at [662, 554] on select "Select a state Alabama Alaska American Samoa Arizona Arkansas Armed Forces Amer…" at bounding box center [650, 559] width 208 height 32
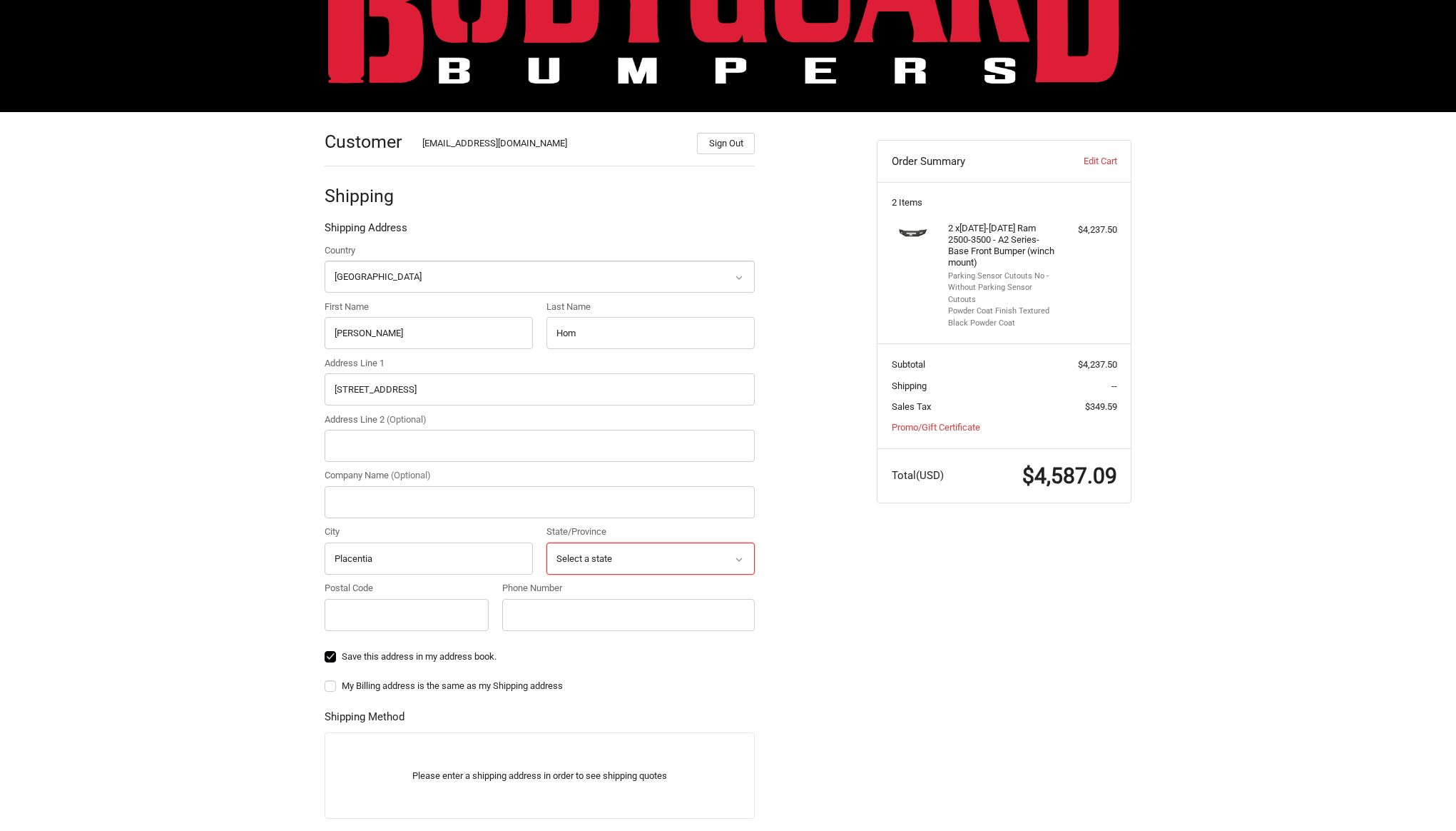
select select "CA"
click at [546, 542] on select "Select a state Alabama Alaska American Samoa Arizona Arkansas Armed Forces Amer…" at bounding box center [650, 559] width 208 height 32
click at [460, 622] on input "Postal Code" at bounding box center [406, 615] width 164 height 32
type input "11793"
click at [585, 628] on input "Phone Number" at bounding box center [628, 615] width 253 height 32
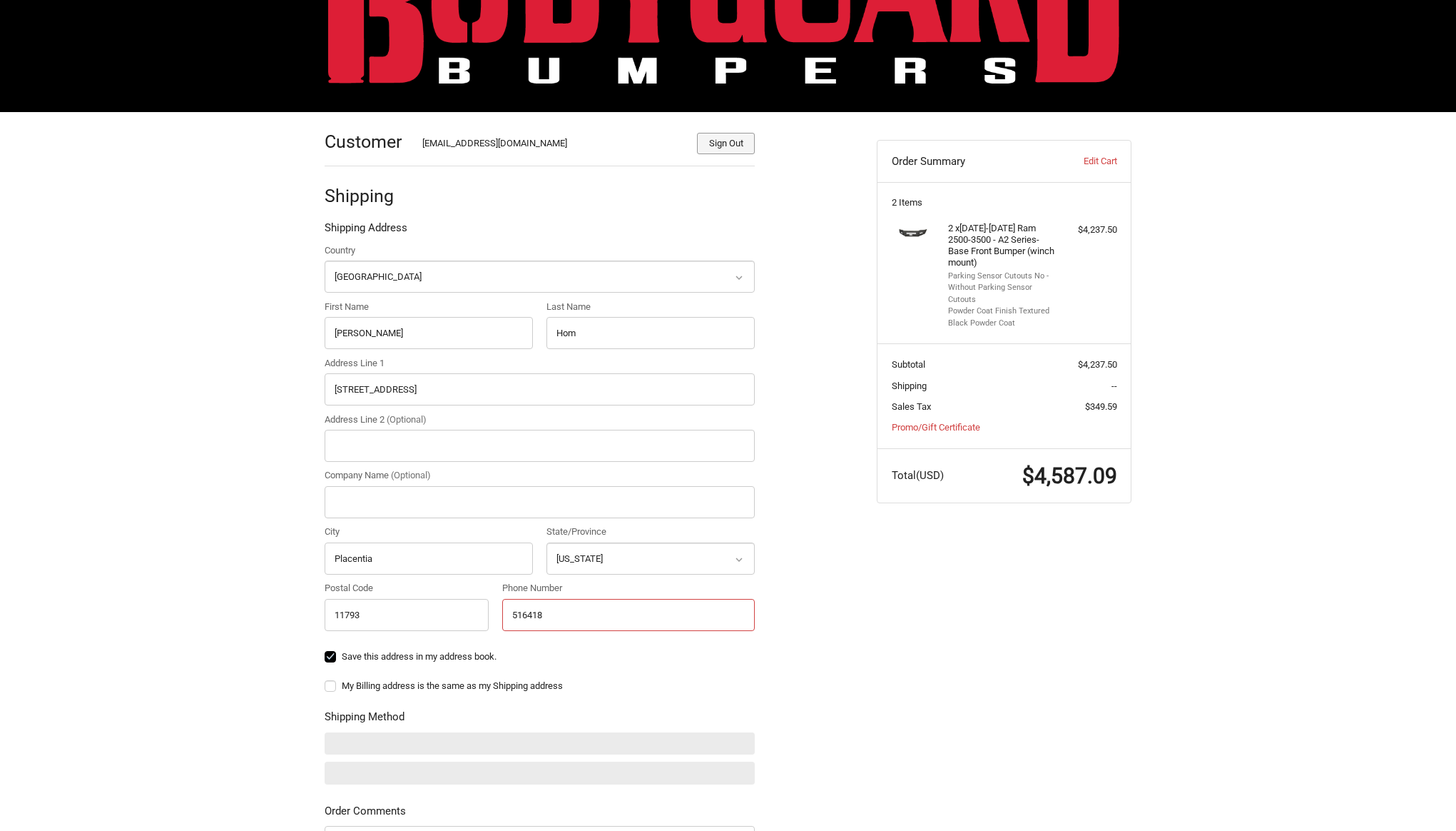
type input "516418"
drag, startPoint x: 398, startPoint y: 619, endPoint x: 279, endPoint y: 619, distance: 119.0
click at [279, 619] on div "Customer sales@truckbedsupplies.com Sign Out Shipping Shipping Address Country …" at bounding box center [728, 580] width 1456 height 936
paste input "92870"
type input "92870"
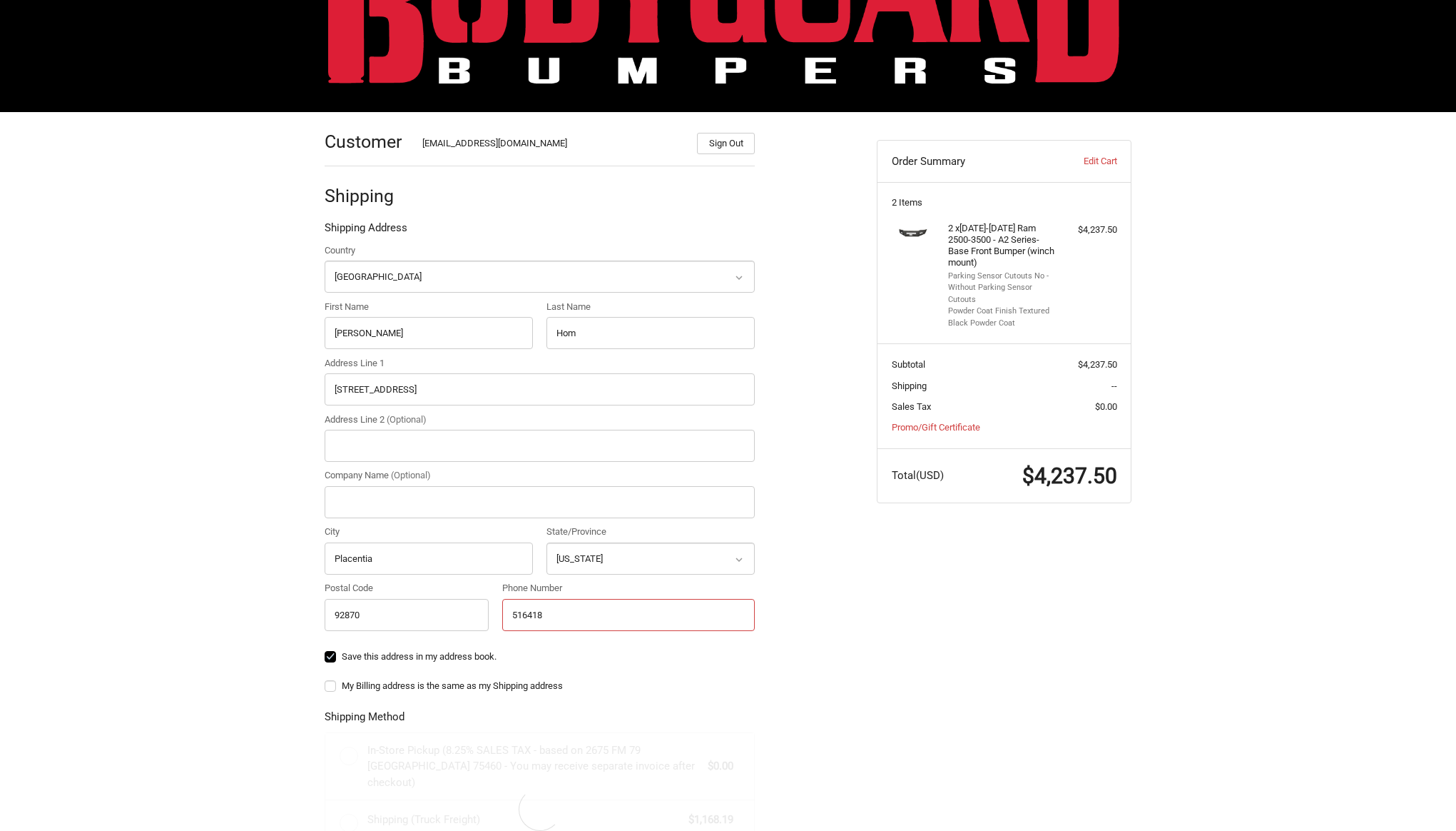
drag, startPoint x: 548, startPoint y: 614, endPoint x: 485, endPoint y: 613, distance: 63.0
click at [485, 613] on div "Country Select a country Afghanistan Åland Islands Albania Algeria American Sam…" at bounding box center [540, 440] width 444 height 394
paste input "+1 323-228-1911"
type input "+1 323-228-1911"
click at [817, 637] on div "Customer sales@truckbedsupplies.com Sign Out Shipping Shipping Address Country …" at bounding box center [590, 621] width 552 height 1017
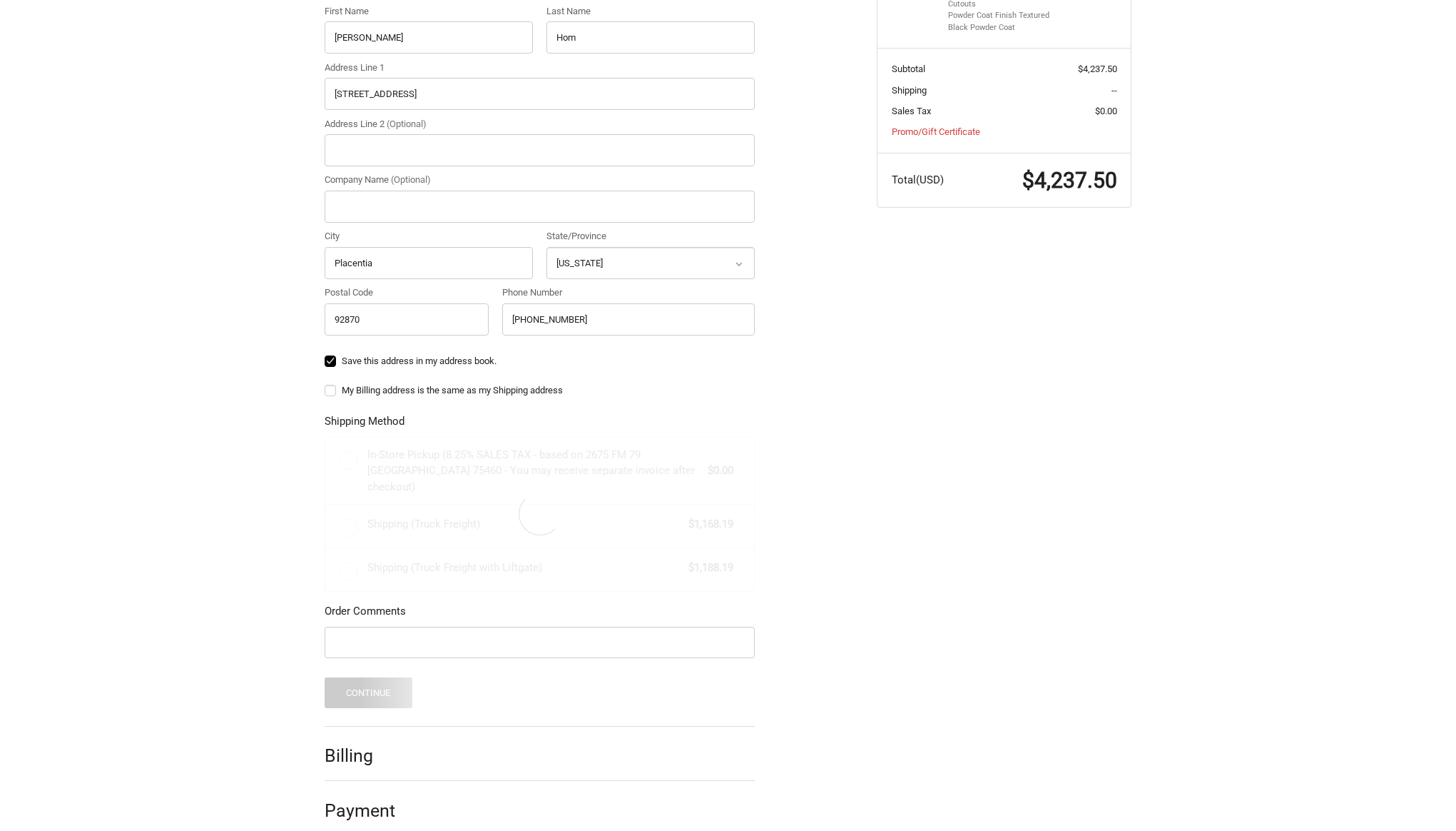
scroll to position [398, 0]
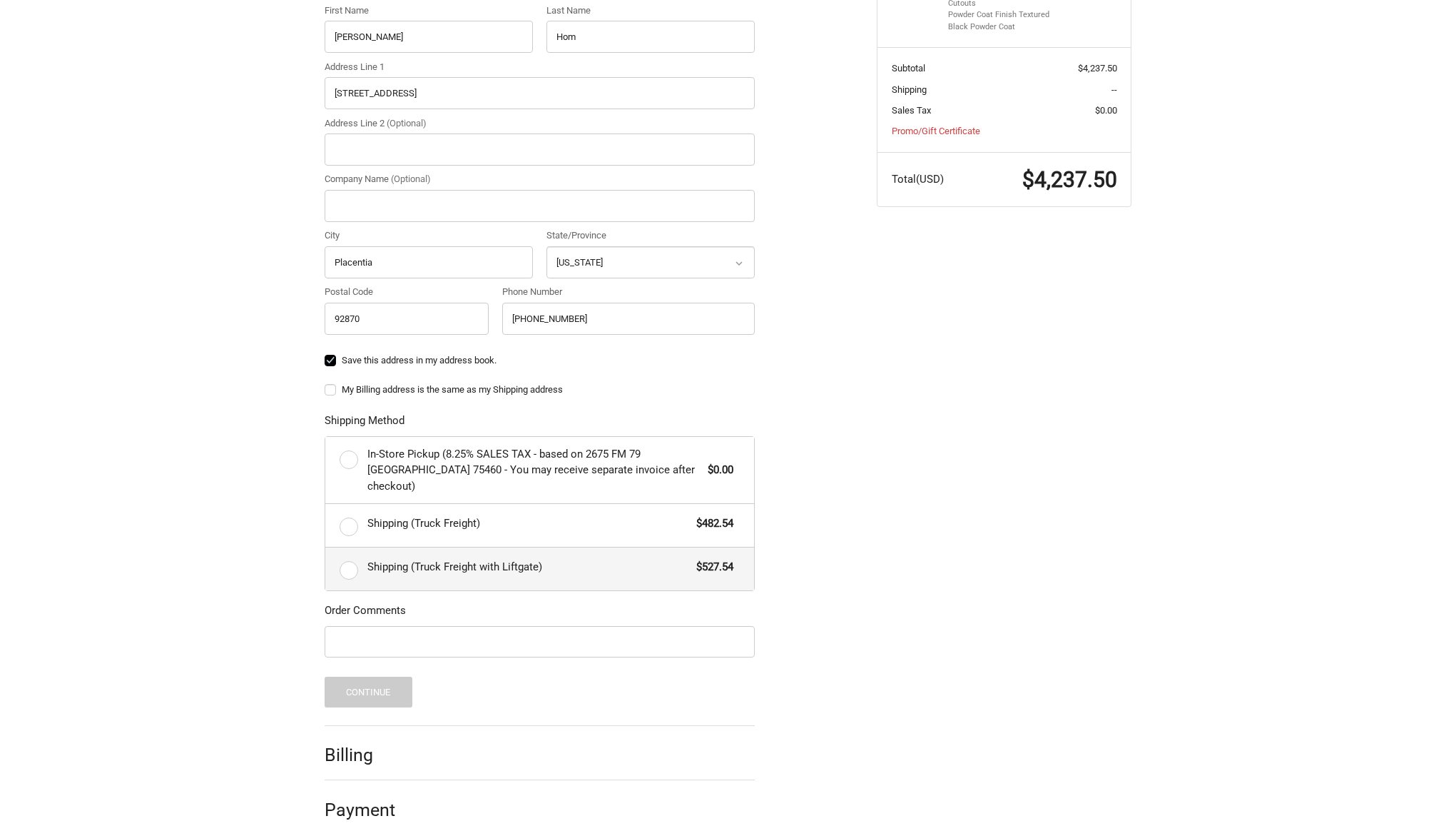
click at [517, 559] on span "Shipping (Truck Freight with Liftgate)" at bounding box center [528, 566] width 323 height 16
click at [326, 547] on input "Shipping (Truck Freight with Liftgate) $527.54" at bounding box center [325, 547] width 1 height 1
radio input "true"
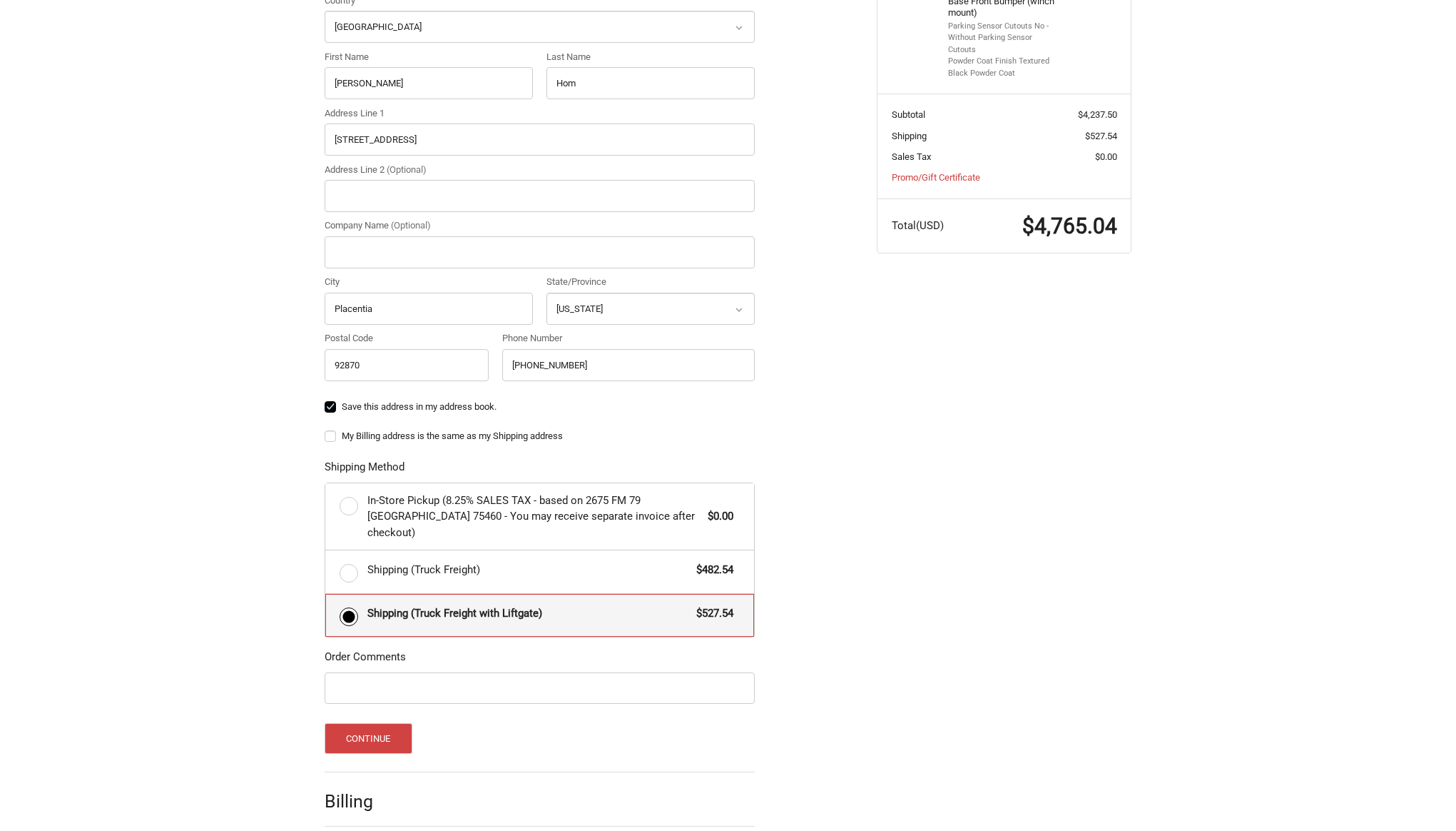
scroll to position [352, 0]
click at [487, 561] on span "Shipping (Truck Freight)" at bounding box center [528, 569] width 323 height 16
click at [326, 550] on input "Shipping (Truck Freight) $482.54" at bounding box center [325, 549] width 1 height 1
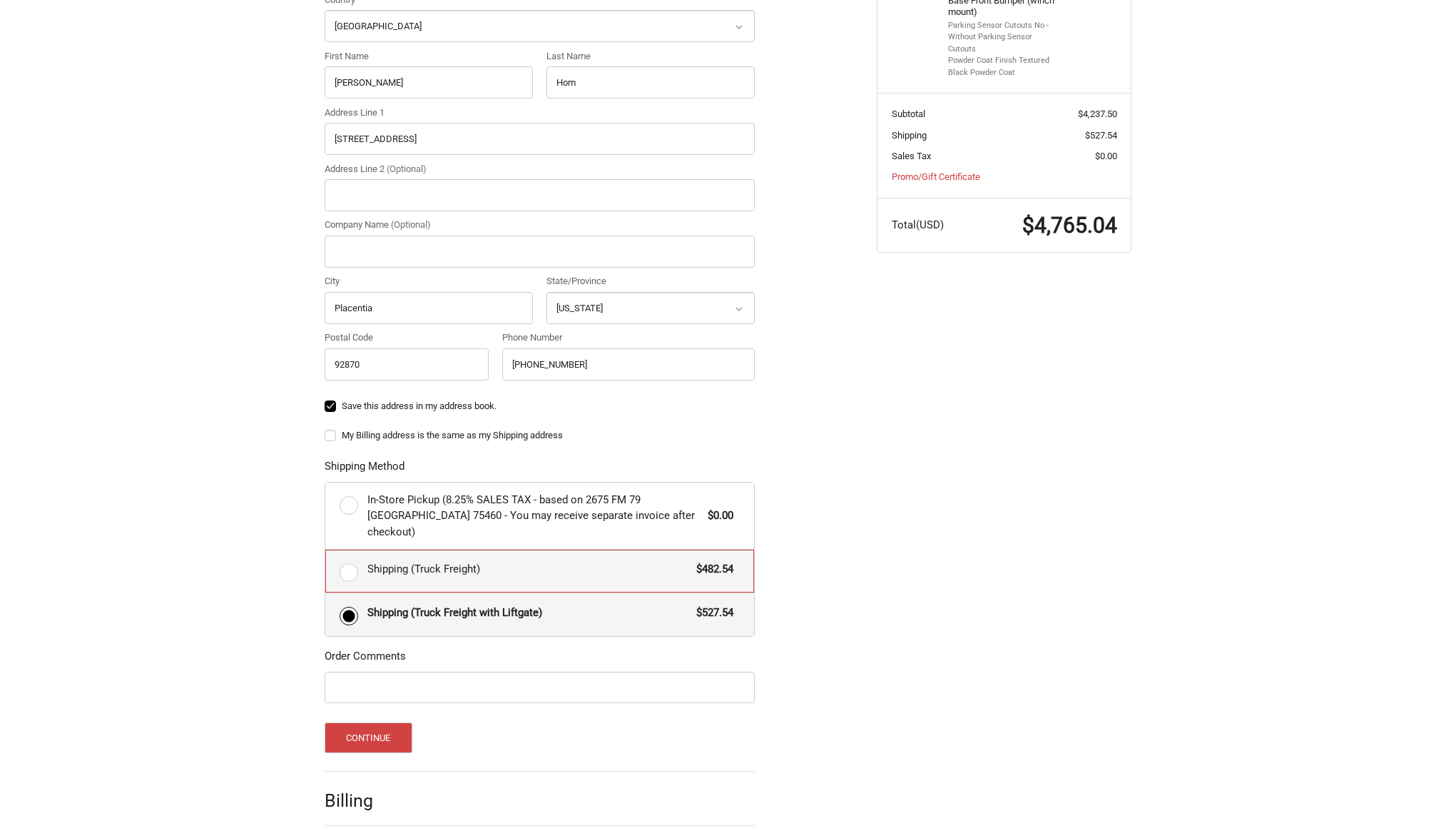
radio input "true"
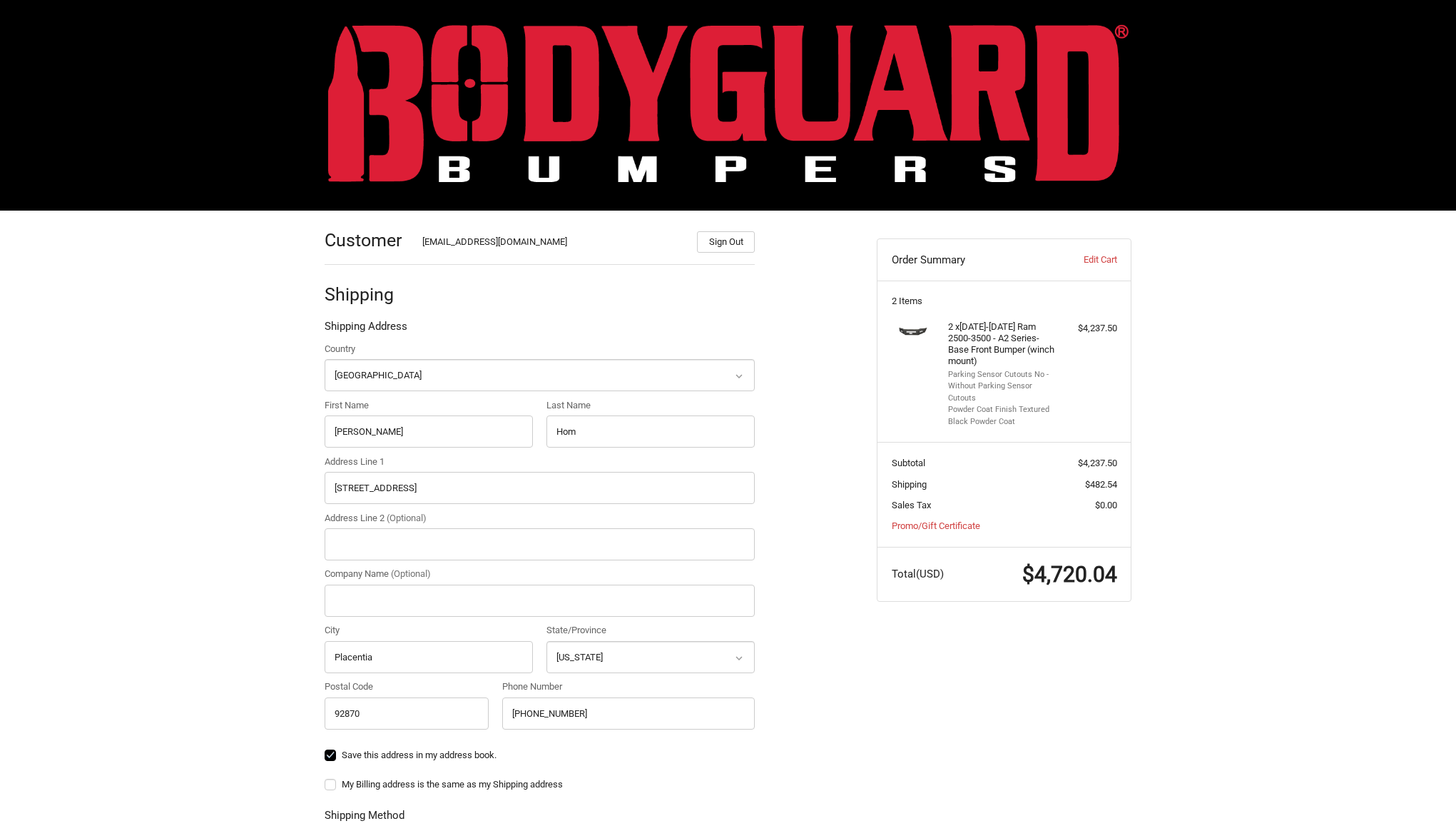
scroll to position [0, 0]
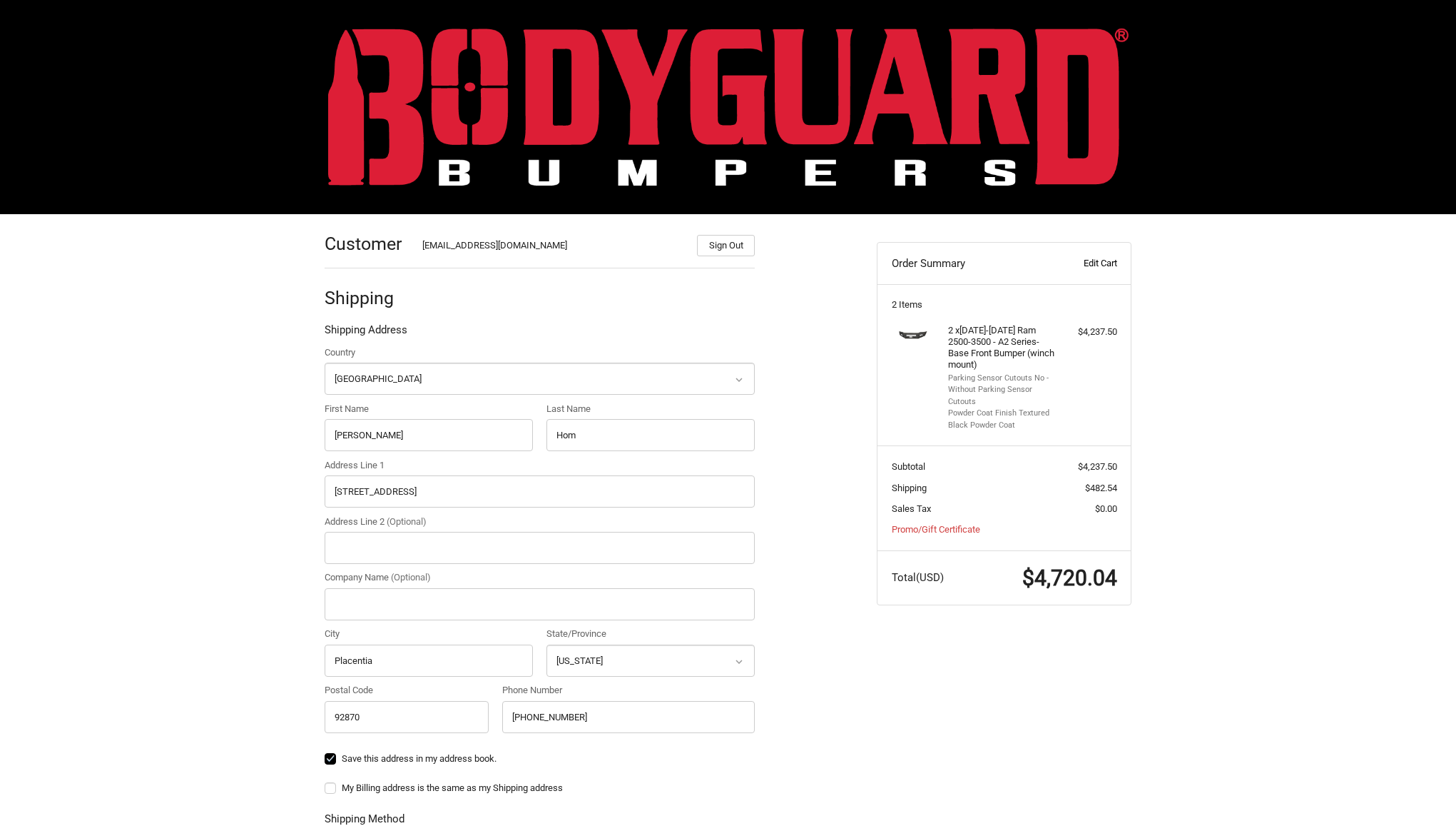
click at [1105, 268] on link "Edit Cart" at bounding box center [1081, 263] width 71 height 14
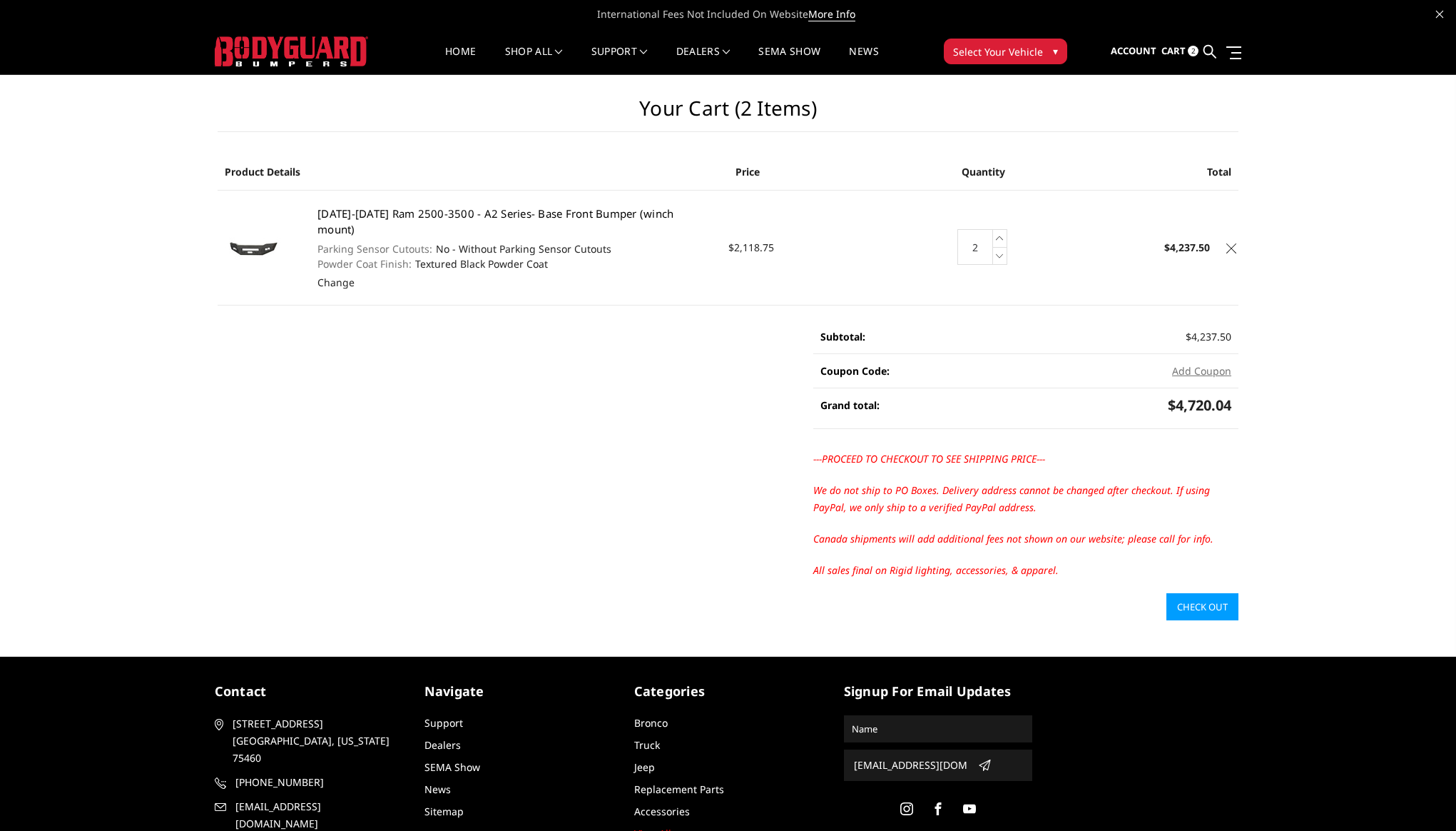
click at [322, 211] on link "[DATE]-[DATE] Ram 2500-3500 - A2 Series- Base Front Bumper (winch mount)" at bounding box center [495, 221] width 356 height 31
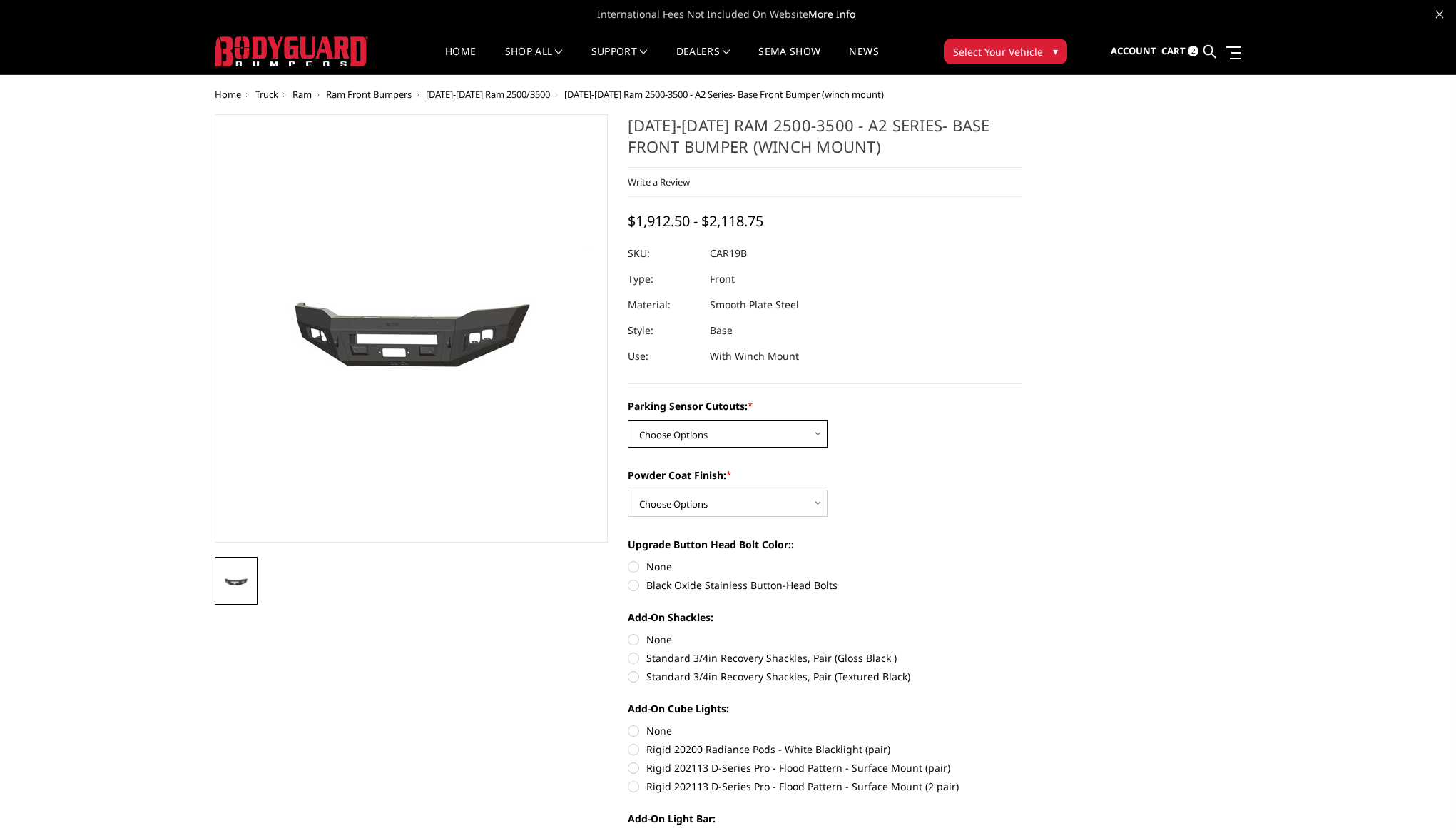
click at [711, 428] on select "Choose Options No - Without Parking Sensor Cutouts Yes - With Parking Sensor Cu…" at bounding box center [728, 434] width 200 height 27
select select "2015"
click at [628, 421] on select "Choose Options No - Without Parking Sensor Cutouts Yes - With Parking Sensor Cu…" at bounding box center [728, 434] width 200 height 27
click at [710, 504] on select "Choose Options Bare Metal Textured Black Powder Coat" at bounding box center [728, 503] width 200 height 27
select select "2017"
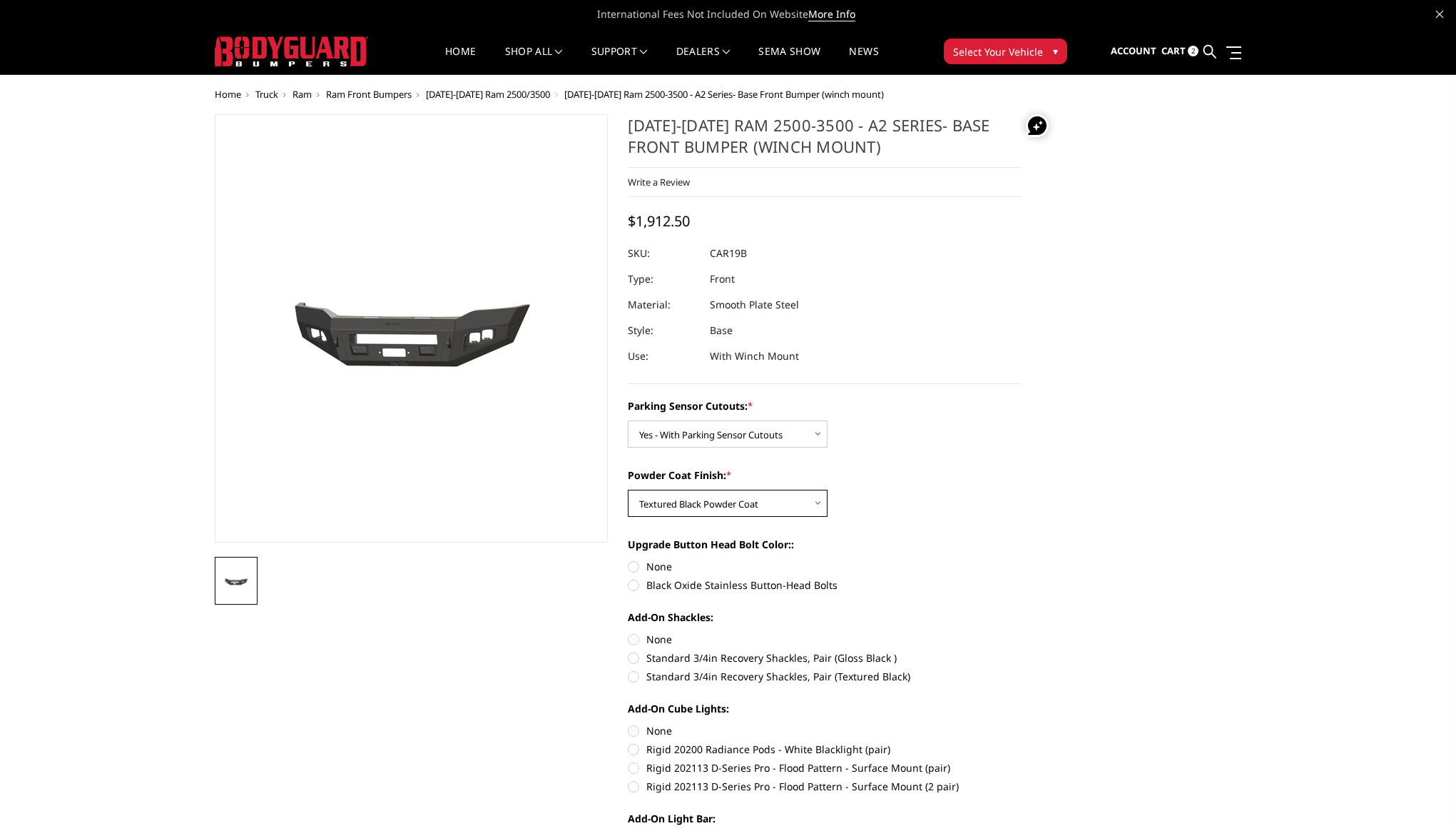
click at [628, 490] on select "Choose Options Bare Metal Textured Black Powder Coat" at bounding box center [728, 503] width 200 height 27
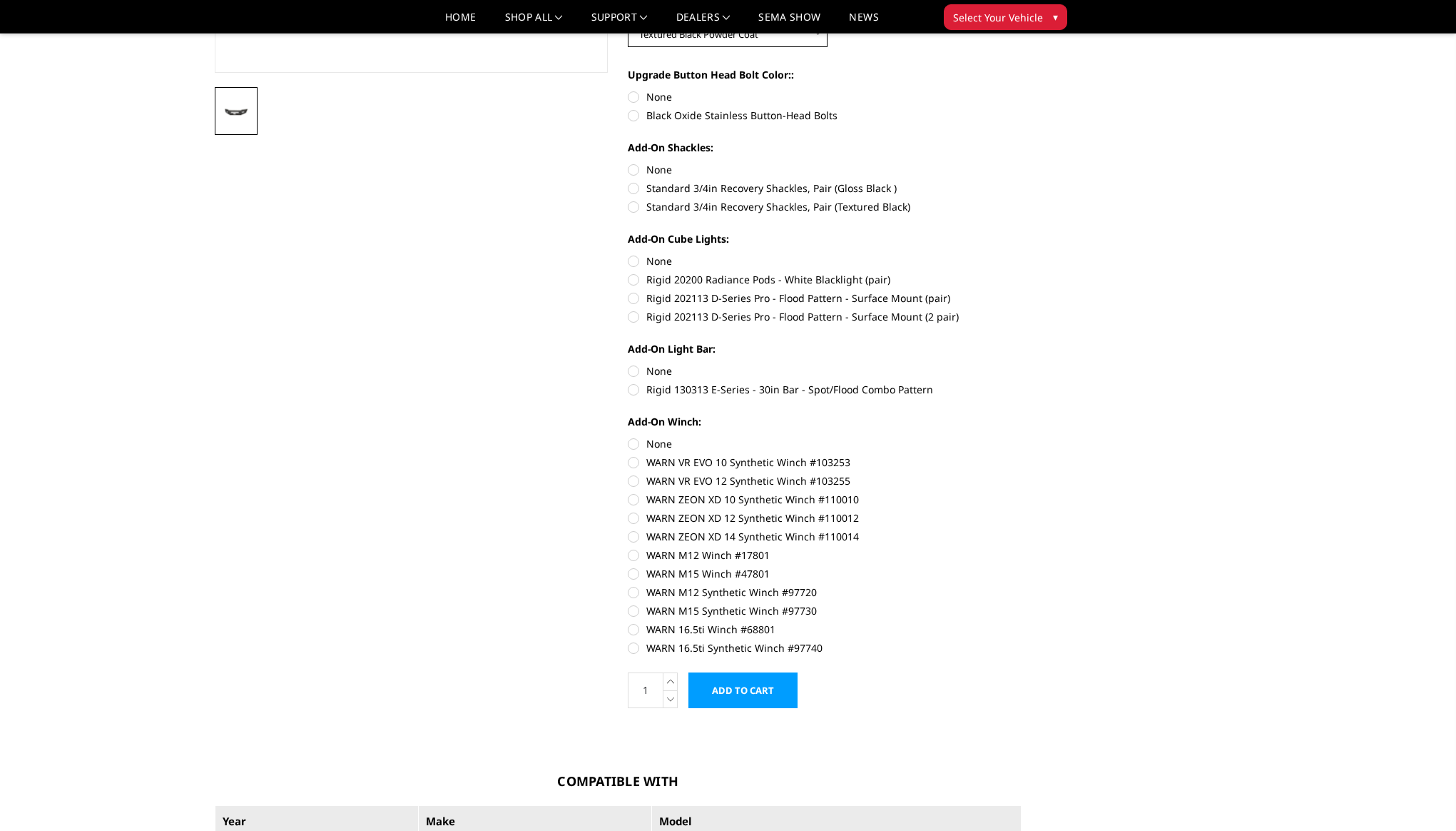
scroll to position [422, 0]
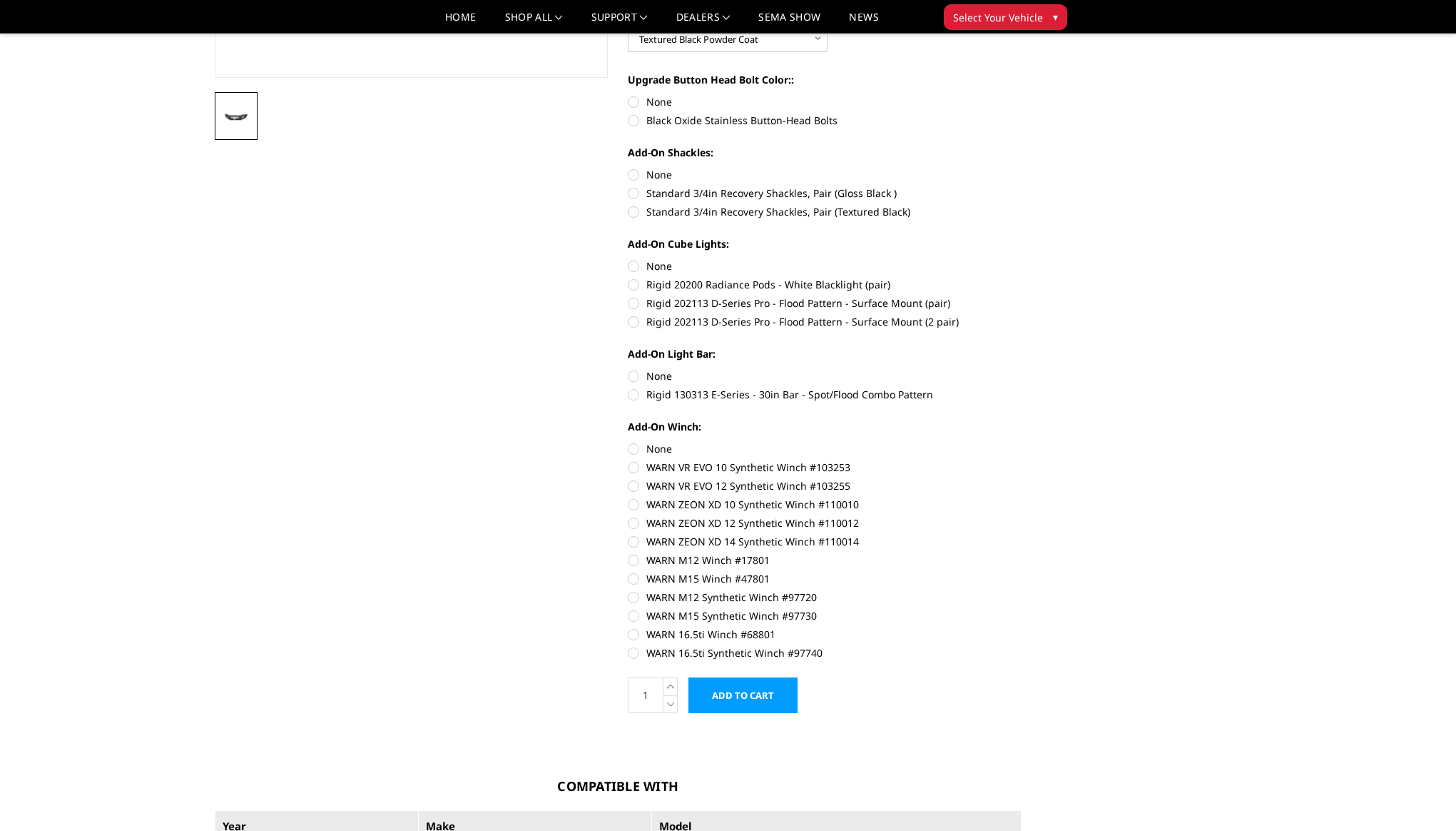
click at [640, 616] on label "WARN M15 Synthetic Winch #97730" at bounding box center [825, 616] width 394 height 15
click at [1021, 590] on input "WARN M15 Synthetic Winch #97730" at bounding box center [1021, 589] width 1 height 1
radio input "true"
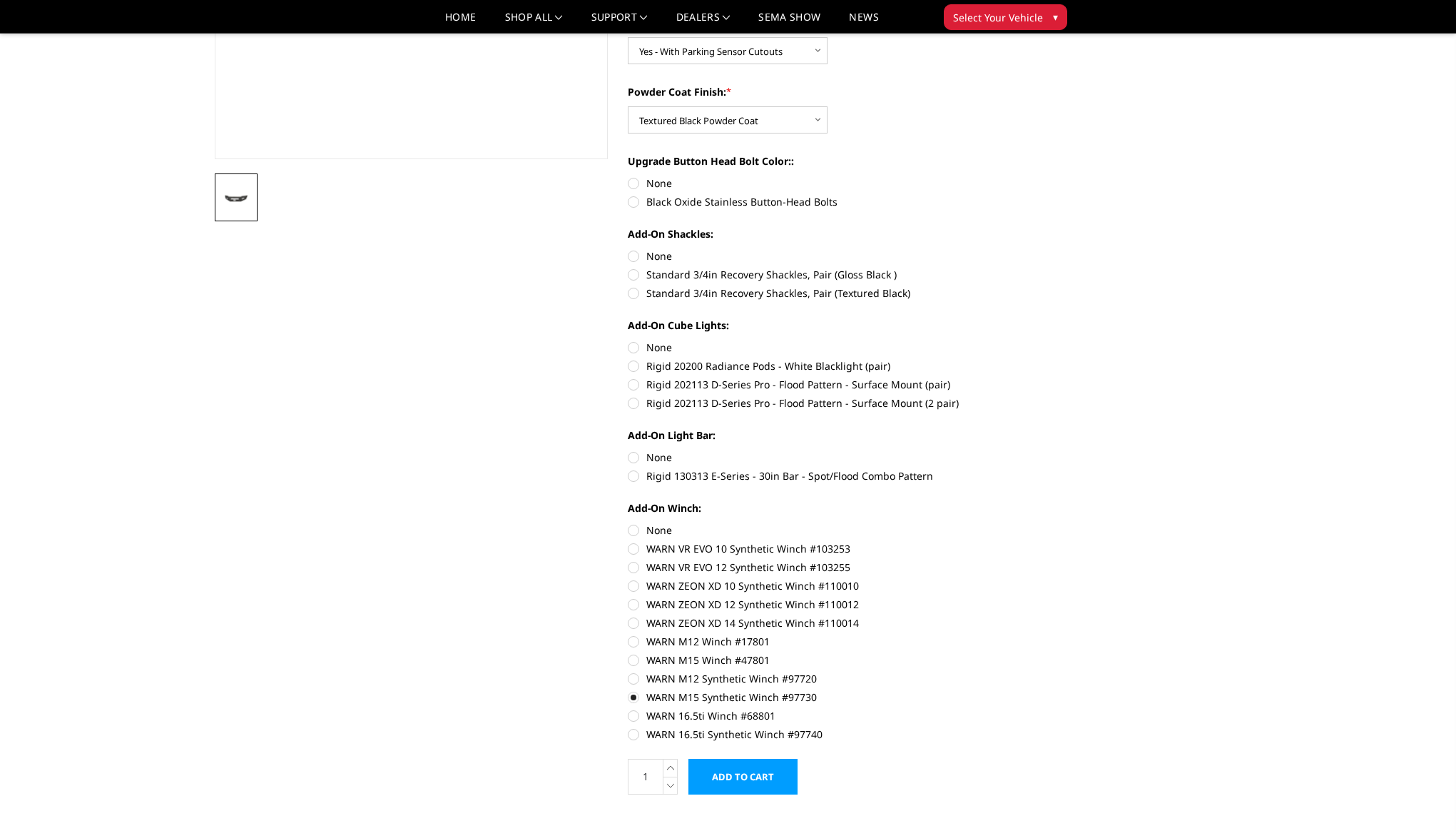
scroll to position [381, 0]
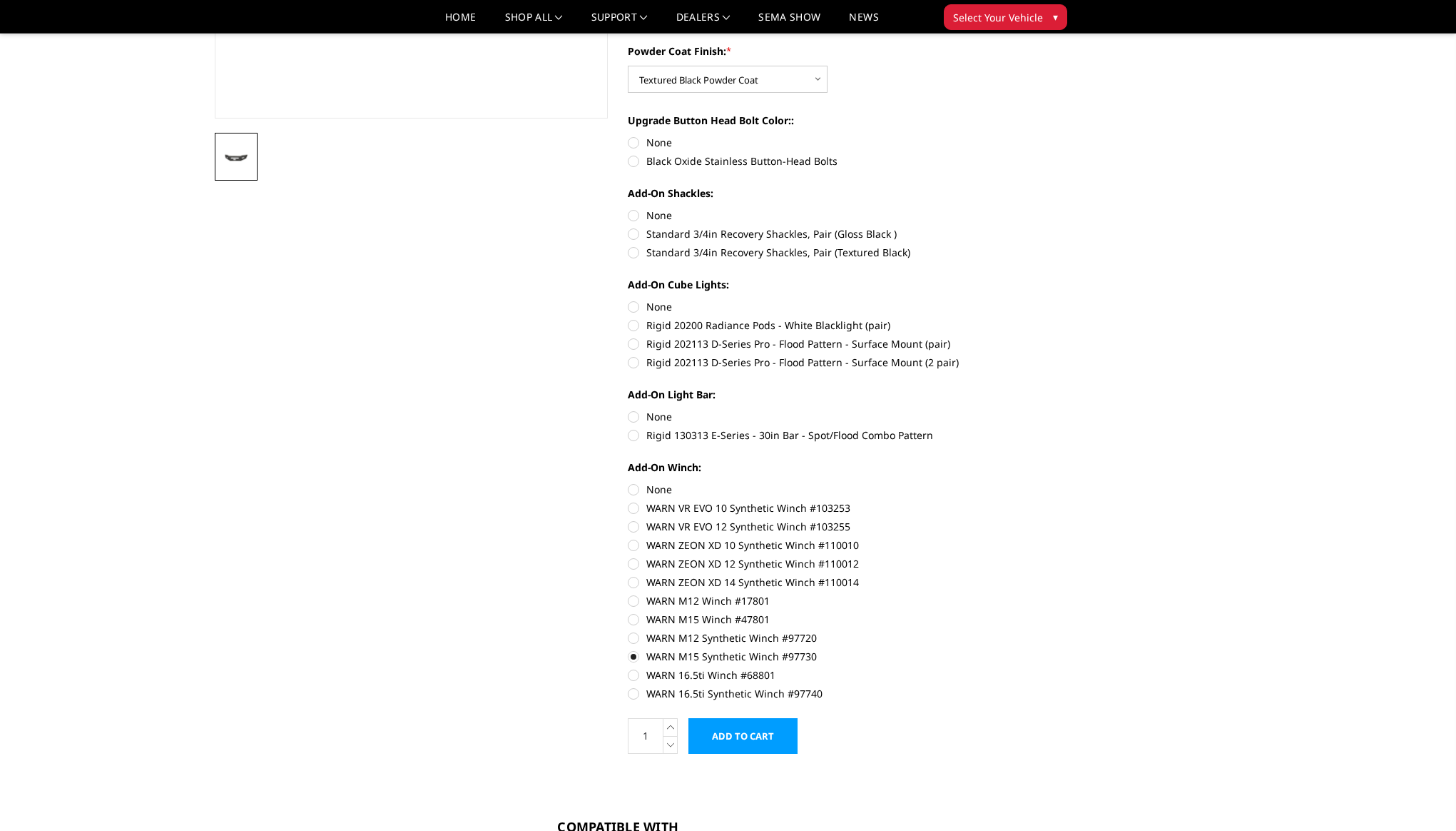
click at [633, 659] on label "WARN M15 Synthetic Winch #97730" at bounding box center [825, 656] width 394 height 15
click at [1021, 631] on input "WARN M15 Synthetic Winch #97730" at bounding box center [1021, 630] width 1 height 1
click at [637, 641] on label "WARN M12 Synthetic Winch #97720" at bounding box center [825, 638] width 394 height 15
click at [1021, 612] on input "WARN M12 Synthetic Winch #97720" at bounding box center [1021, 611] width 1 height 1
radio input "true"
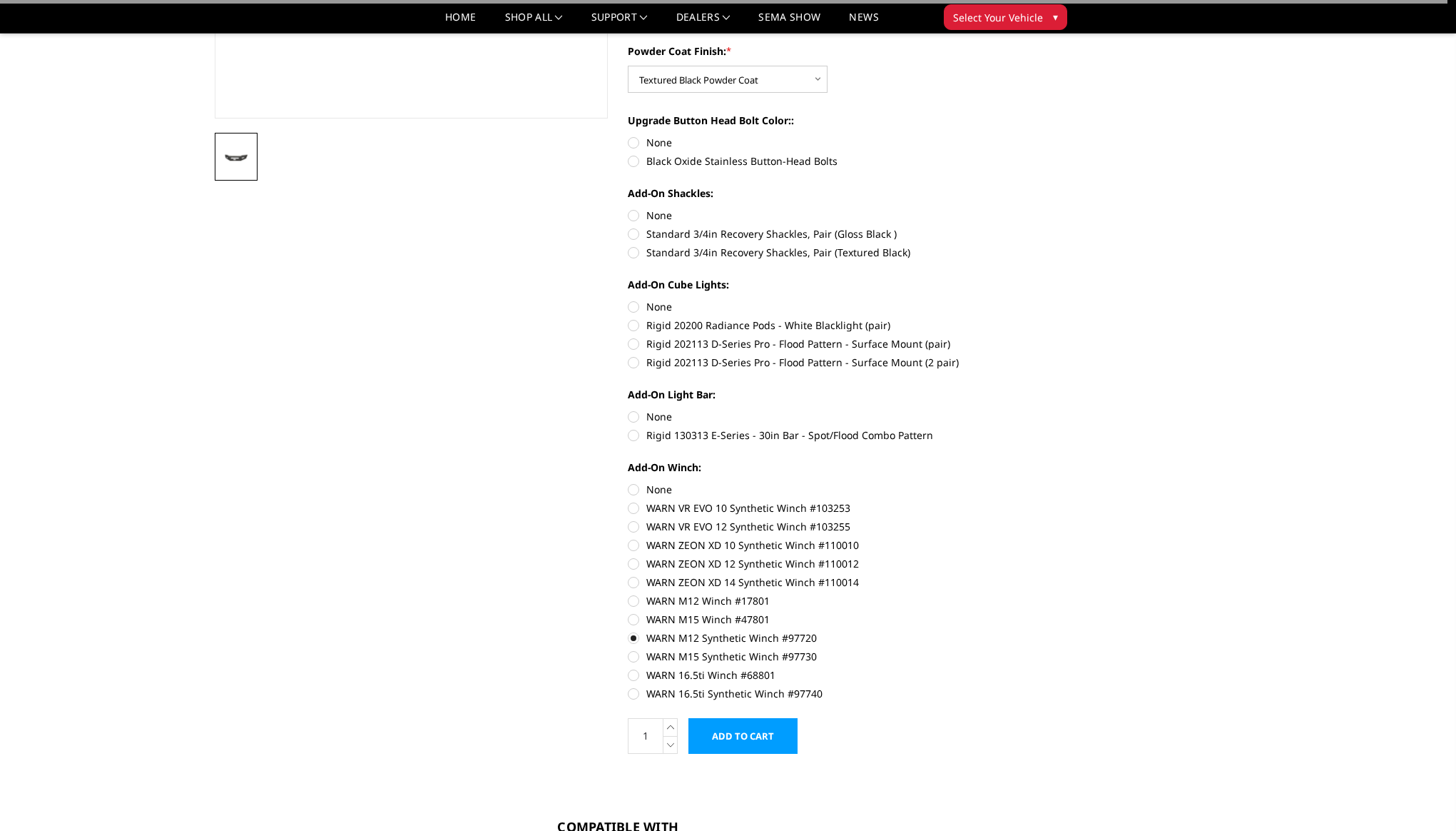
click at [637, 656] on label "WARN M15 Synthetic Winch #97730" at bounding box center [825, 656] width 394 height 15
click at [1021, 631] on input "WARN M15 Synthetic Winch #97730" at bounding box center [1021, 630] width 1 height 1
radio input "true"
